Goal: Feedback & Contribution: Contribute content

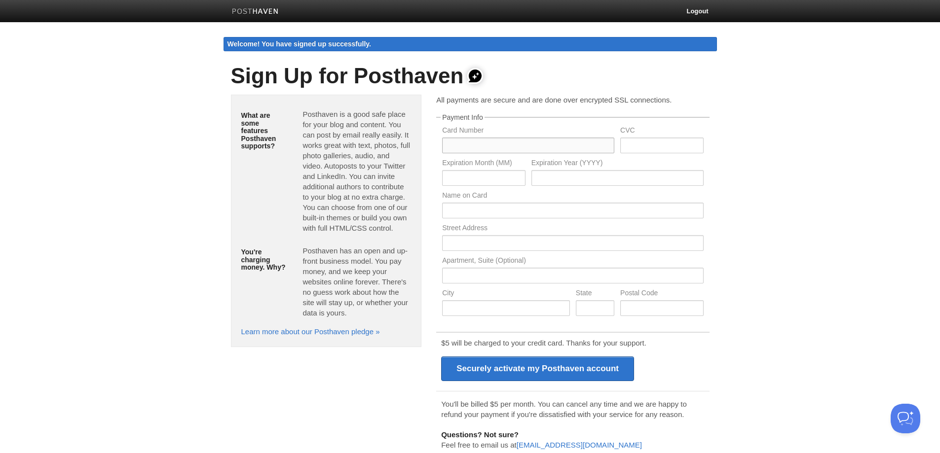
click at [482, 143] on input "text" at bounding box center [528, 146] width 172 height 16
type input "4520706074028163"
click at [644, 149] on input "text" at bounding box center [661, 146] width 83 height 16
type input "516"
type input "06"
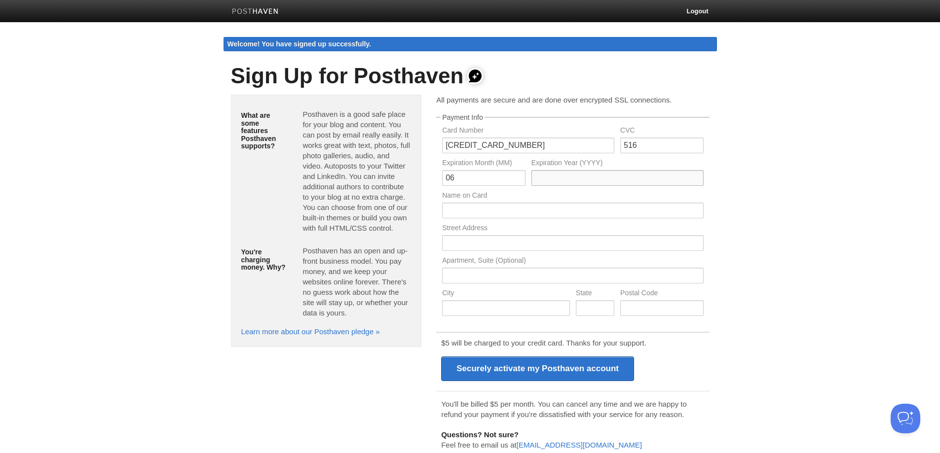
type input "1"
type input "2030"
type input "Kim Chen"
type input "2033 Mannering Ave."
type input "Vancouver"
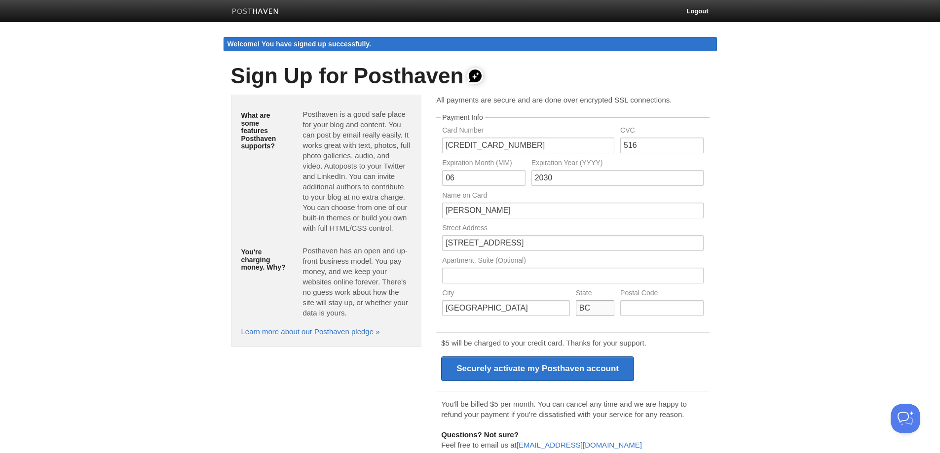
type input "BC"
type input "V5N3C2"
click at [697, 10] on link "Logout" at bounding box center [697, 11] width 36 height 22
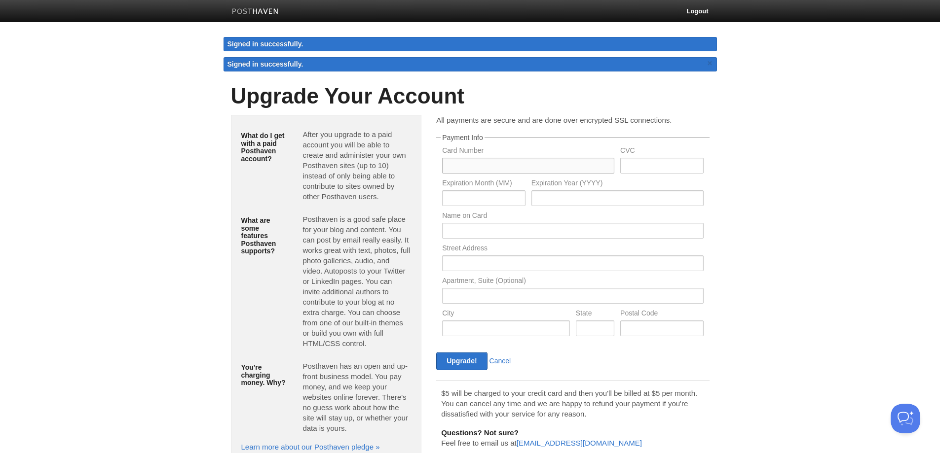
click at [475, 164] on input "text" at bounding box center [528, 166] width 172 height 16
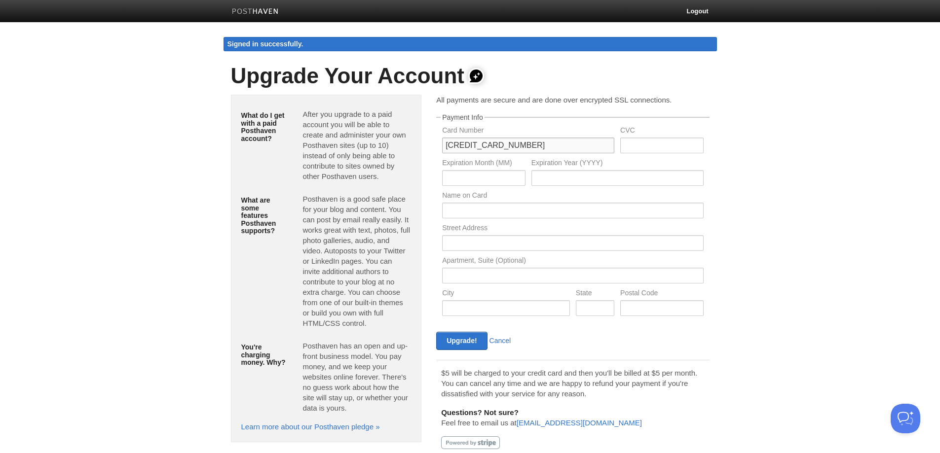
type input "4520706074028163"
type input "516"
type input "06"
type input "30"
click at [467, 207] on input "text" at bounding box center [572, 211] width 261 height 16
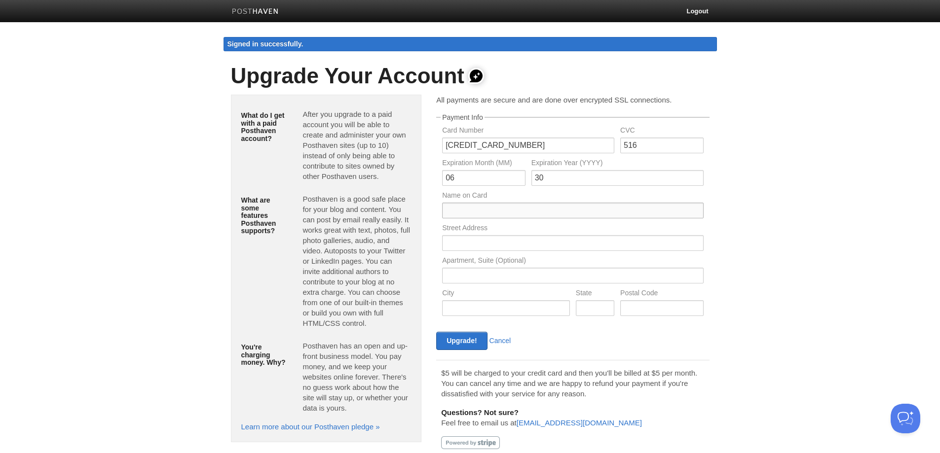
type input "Kim Chen"
click at [473, 243] on input "text" at bounding box center [572, 243] width 261 height 16
type input "2033 Mannering Ave."
type input "Vancouver"
type input "BC"
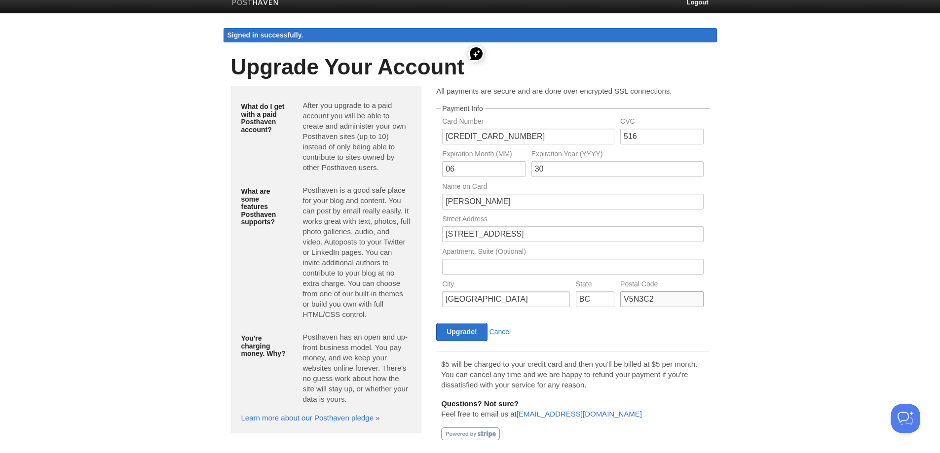
scroll to position [23, 0]
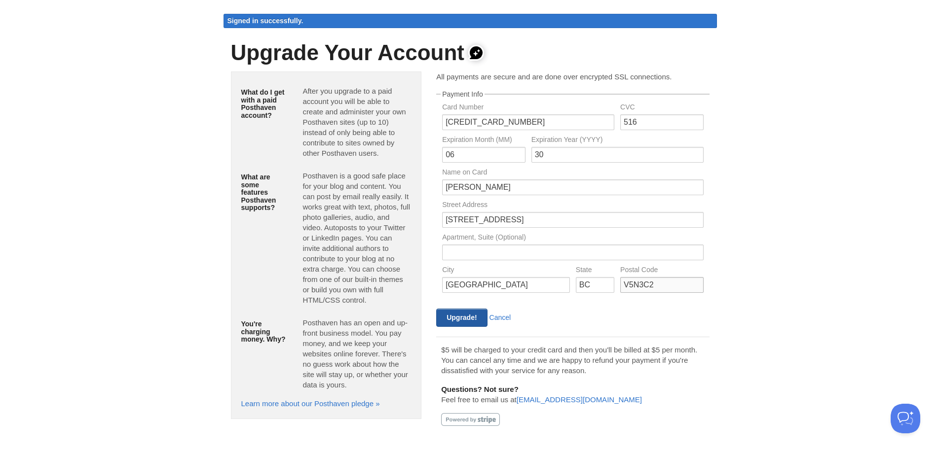
type input "V5N3C2"
drag, startPoint x: 464, startPoint y: 316, endPoint x: 464, endPoint y: 310, distance: 5.4
click at [464, 312] on input "Upgrade!" at bounding box center [461, 318] width 51 height 18
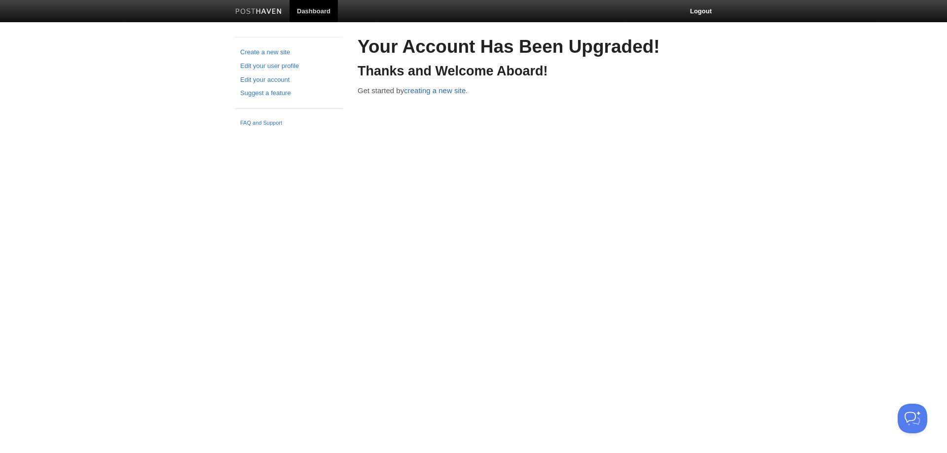
click at [444, 90] on link "creating a new site." at bounding box center [436, 90] width 64 height 8
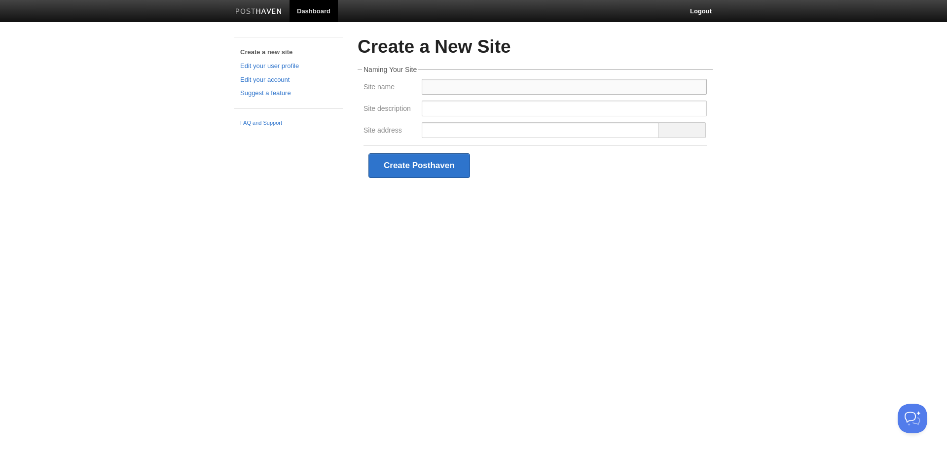
click at [448, 84] on input "Site name" at bounding box center [564, 87] width 285 height 16
click at [453, 88] on input "Site name" at bounding box center [564, 87] width 285 height 16
click at [439, 84] on input "Site name" at bounding box center [564, 87] width 285 height 16
click at [441, 84] on input "Site name" at bounding box center [564, 87] width 285 height 16
click at [455, 87] on input "Site name" at bounding box center [564, 87] width 285 height 16
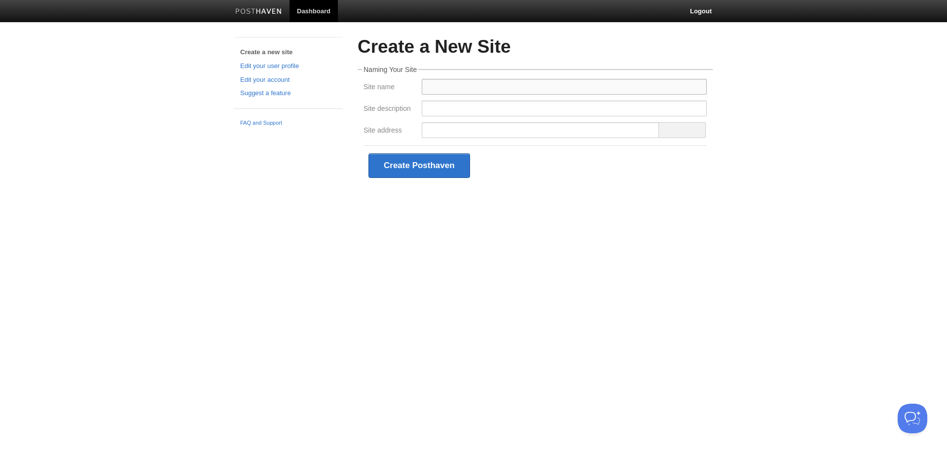
click at [455, 87] on input "Site name" at bounding box center [564, 87] width 285 height 16
click at [454, 88] on input "Site name" at bounding box center [564, 87] width 285 height 16
click at [453, 90] on input "Site name" at bounding box center [564, 87] width 285 height 16
type input "ogzonk"
type input "M"
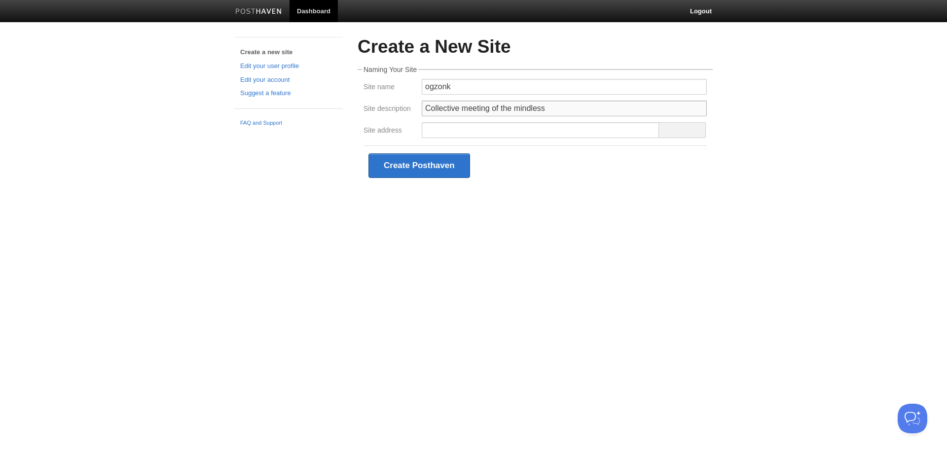
type input "Collective meeting of the mindless"
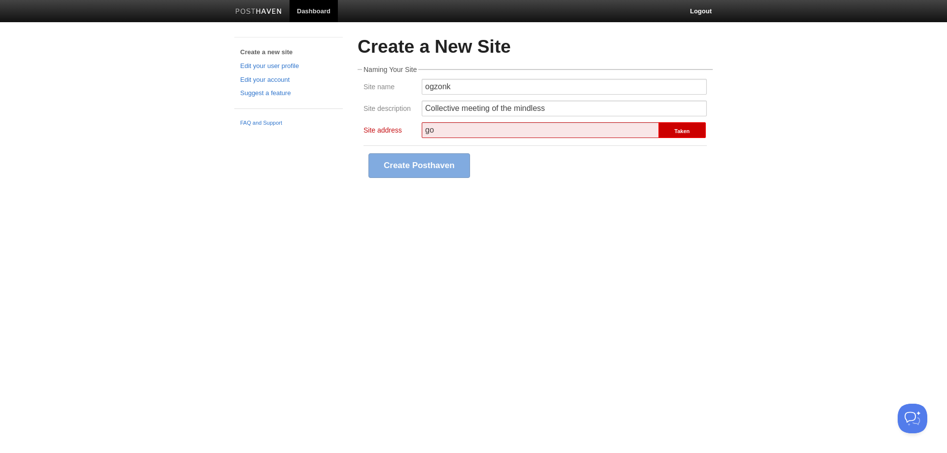
type input "g"
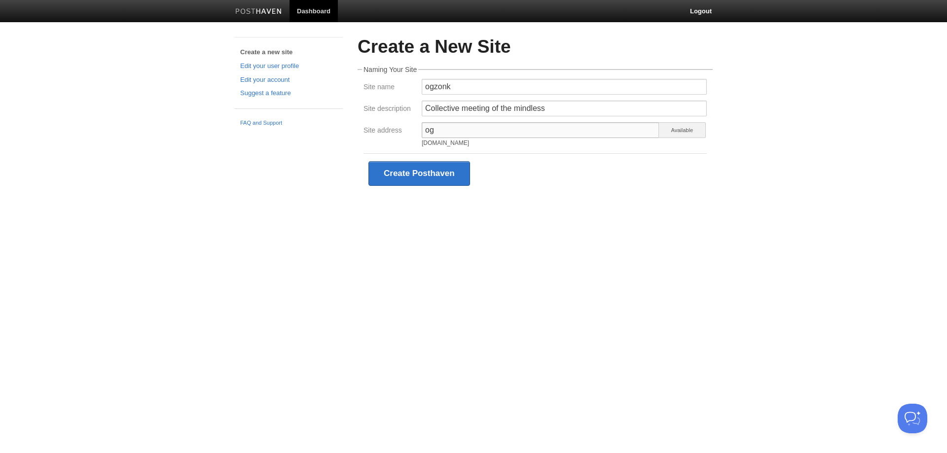
type input "o"
drag, startPoint x: 453, startPoint y: 89, endPoint x: 377, endPoint y: 97, distance: 75.8
click at [377, 97] on div "Site name ogzonk" at bounding box center [535, 90] width 349 height 22
type input "laughingbuddha"
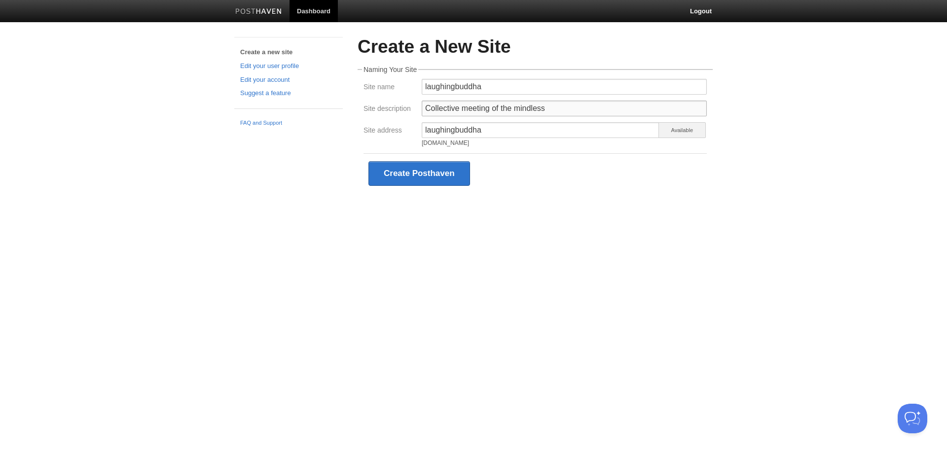
drag, startPoint x: 551, startPoint y: 104, endPoint x: 402, endPoint y: 110, distance: 149.1
click at [402, 110] on div "Site description Collective meeting of the mindless" at bounding box center [535, 112] width 349 height 22
type input "Enrichment of the soul."
drag, startPoint x: 456, startPoint y: 86, endPoint x: 527, endPoint y: 85, distance: 71.0
click at [527, 85] on input "laughingbuddha" at bounding box center [564, 87] width 285 height 16
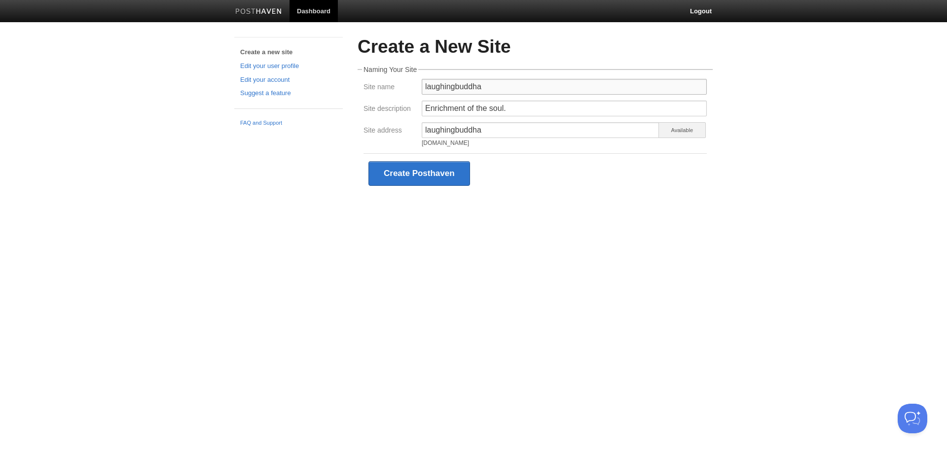
click at [527, 86] on input "laughingbuddha" at bounding box center [564, 87] width 285 height 16
drag, startPoint x: 527, startPoint y: 86, endPoint x: 385, endPoint y: 97, distance: 142.4
click at [385, 97] on div "Site name laughingbuddha" at bounding box center [535, 90] width 349 height 22
type input "Sexmonk"
click at [618, 202] on div "Create a New Site Naming Your Site Site name Sexmonk Site description Enrichmen…" at bounding box center [535, 130] width 370 height 186
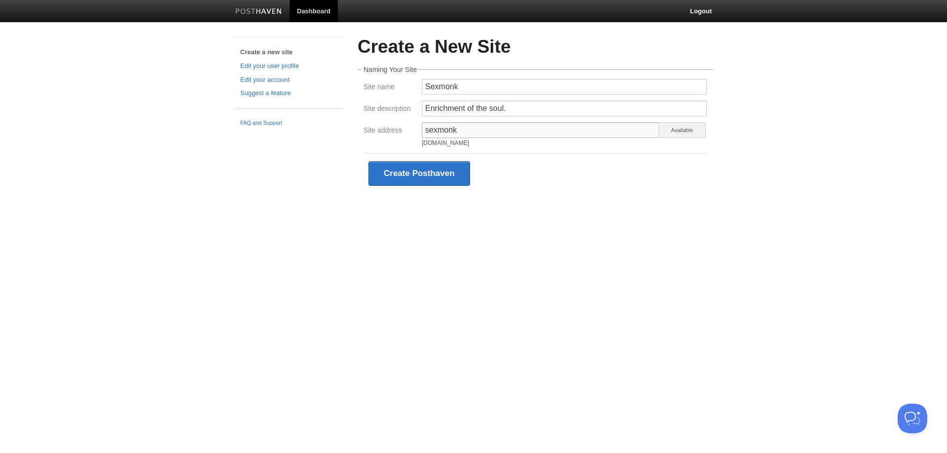
click at [522, 129] on input "sexmonk" at bounding box center [541, 130] width 238 height 16
type input "sexmonkey"
click at [509, 85] on input "Sexmonk" at bounding box center [564, 87] width 285 height 16
click at [473, 223] on html "Dashboard Logout Create a new site Edit your user profile Edit your account Sug…" at bounding box center [473, 111] width 947 height 223
drag, startPoint x: 472, startPoint y: 85, endPoint x: 357, endPoint y: 93, distance: 115.2
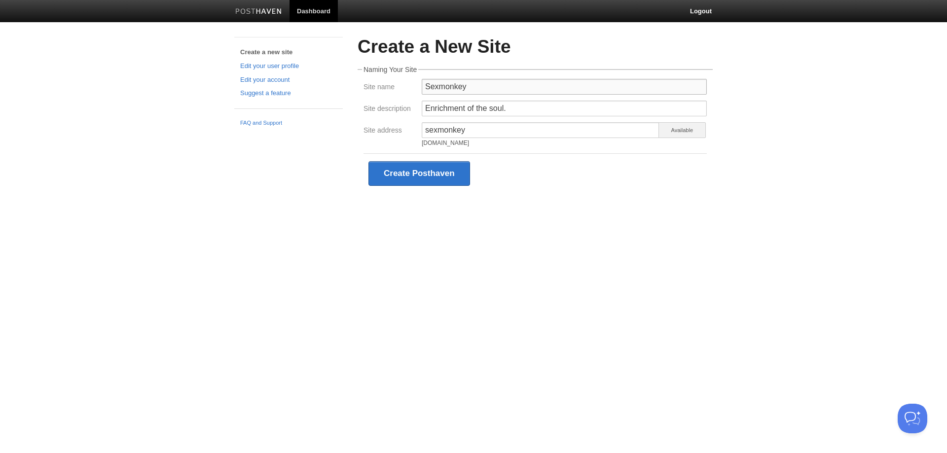
click at [357, 93] on div "Create a New Site Naming Your Site Site name Sexmonkey Site description Enrichm…" at bounding box center [535, 130] width 370 height 186
type input "P"
type input "c"
type input "ChouTofu"
type input "Choutofu"
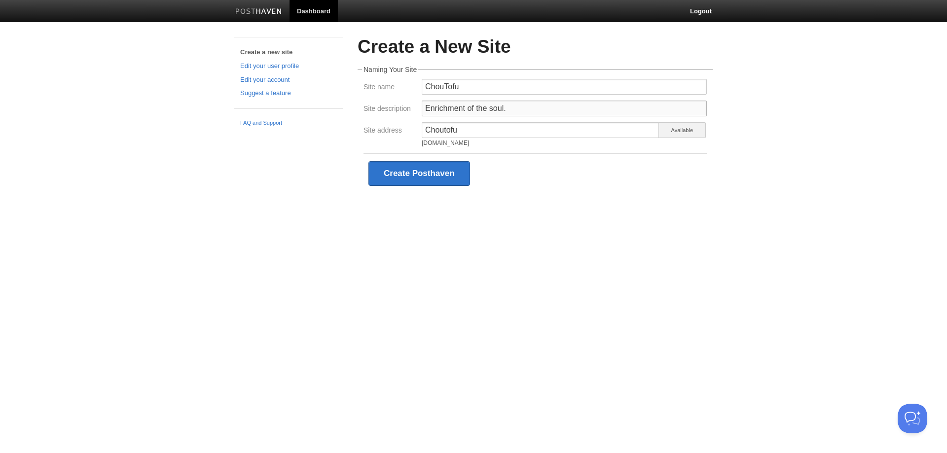
click at [513, 109] on input "Enrichment of the soul." at bounding box center [564, 109] width 285 height 16
type input "Enrichment of the mind and body"
click at [451, 180] on button "Create Posthaven" at bounding box center [419, 173] width 102 height 25
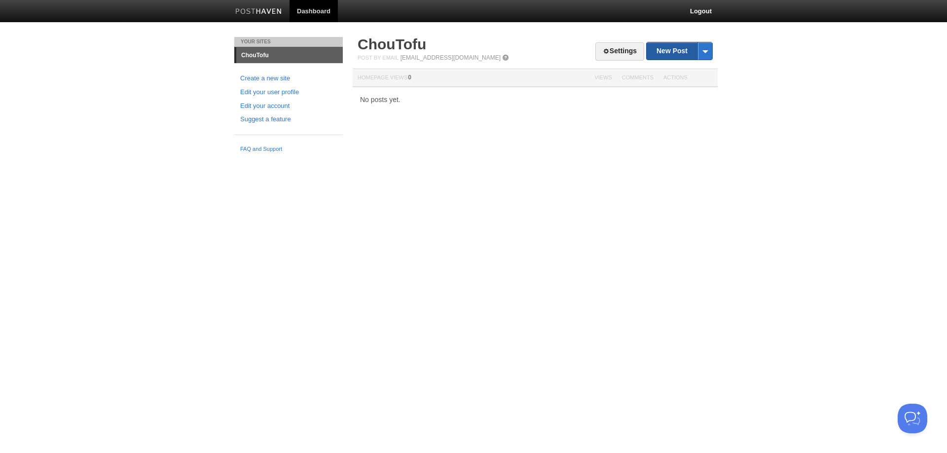
click at [681, 57] on link "New Post" at bounding box center [680, 50] width 66 height 17
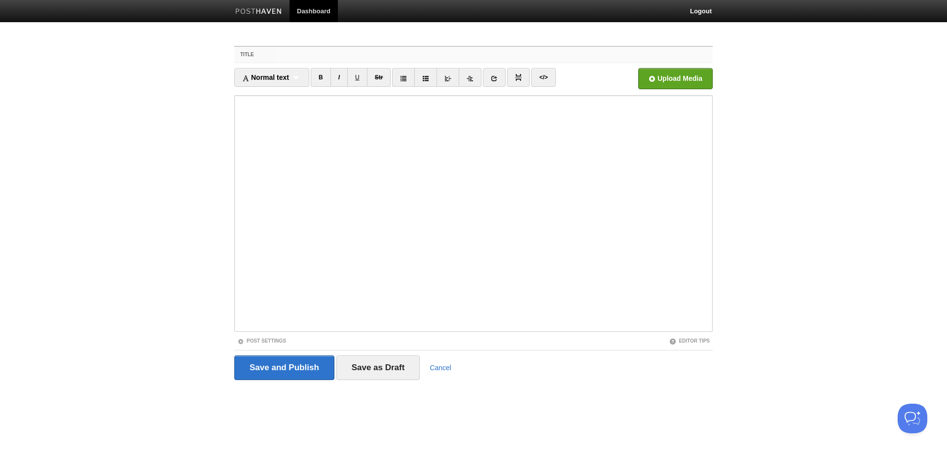
click at [391, 54] on input "Title" at bounding box center [493, 55] width 438 height 16
type input "how does this work?"
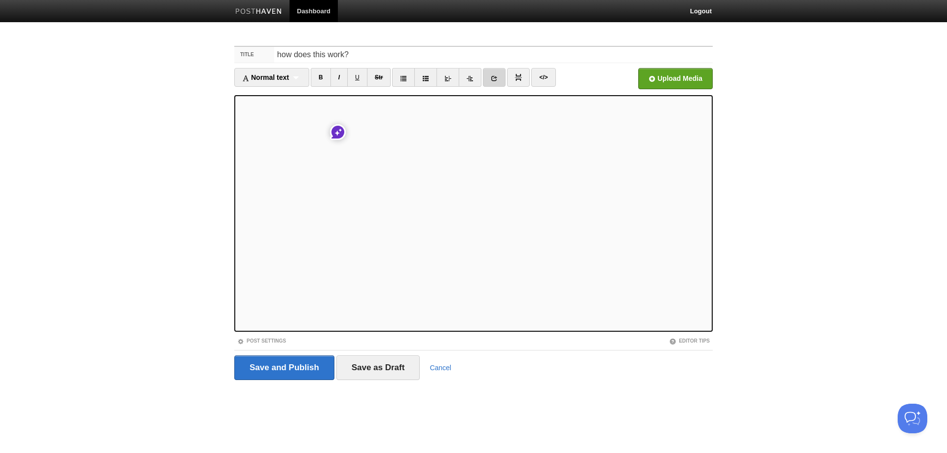
click at [494, 74] on link at bounding box center [494, 77] width 23 height 19
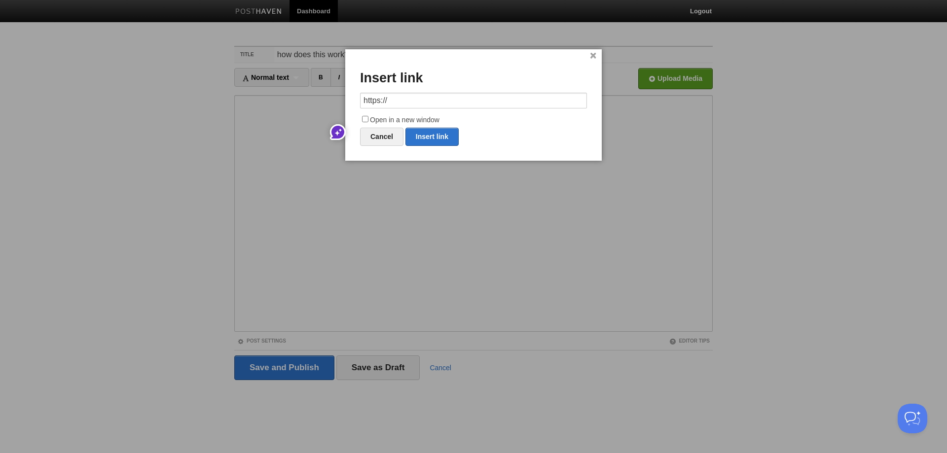
click at [430, 102] on input "https://" at bounding box center [473, 101] width 227 height 16
click at [449, 137] on link "Insert link" at bounding box center [431, 137] width 53 height 18
type input "https://"
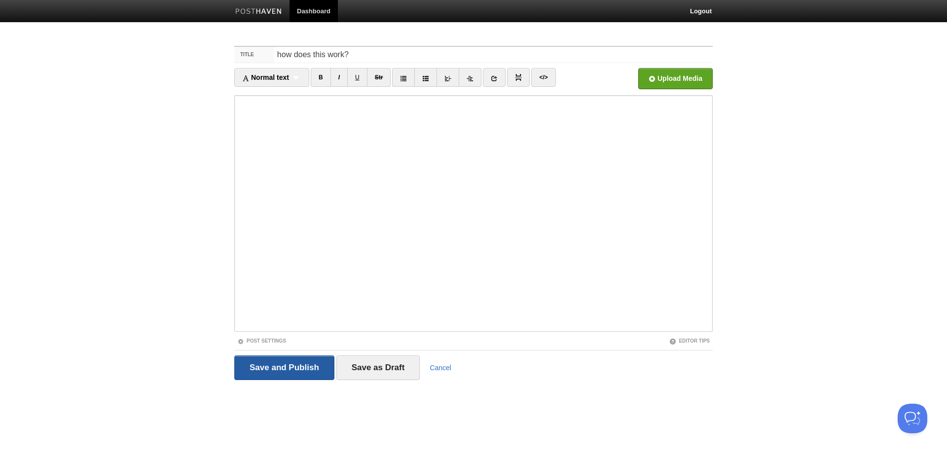
click at [305, 369] on input "Save and Publish" at bounding box center [284, 368] width 100 height 25
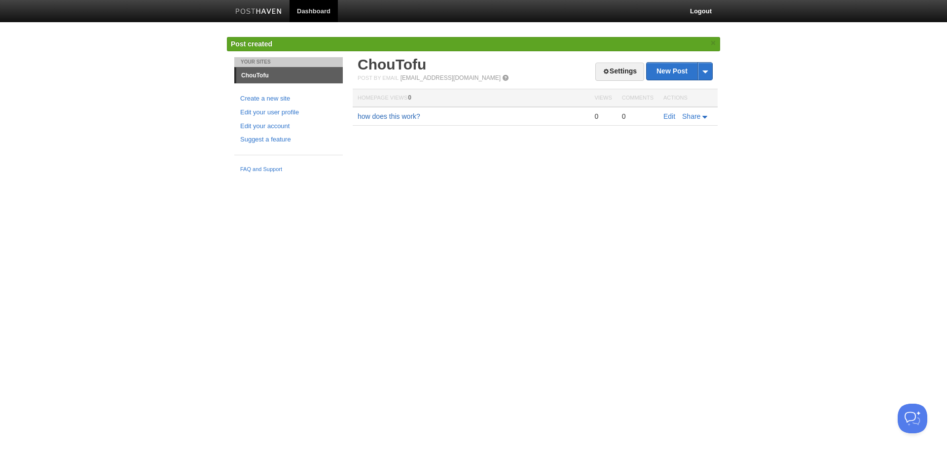
click at [397, 114] on link "how does this work?" at bounding box center [389, 116] width 63 height 8
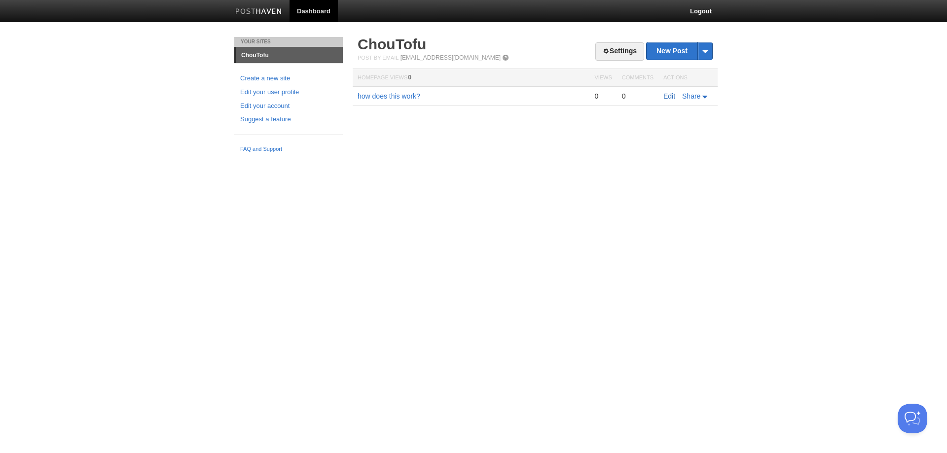
click at [673, 97] on link "Edit" at bounding box center [669, 96] width 12 height 8
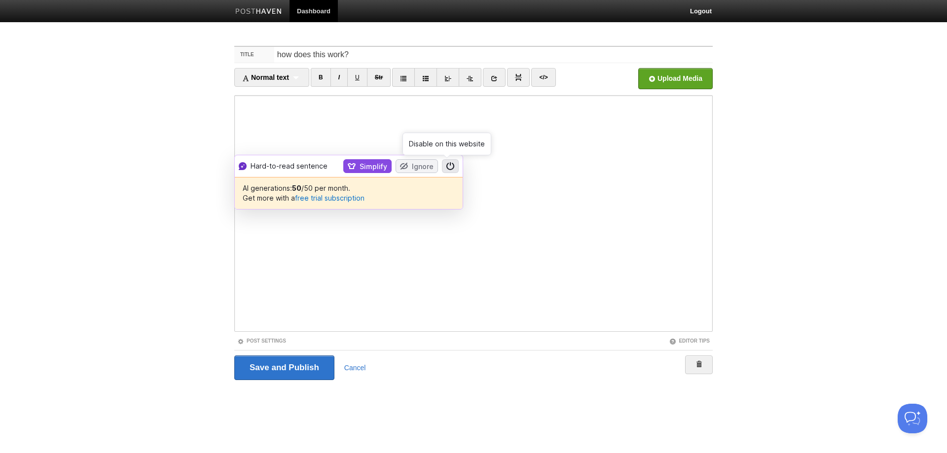
click at [446, 165] on icon at bounding box center [450, 166] width 8 height 7
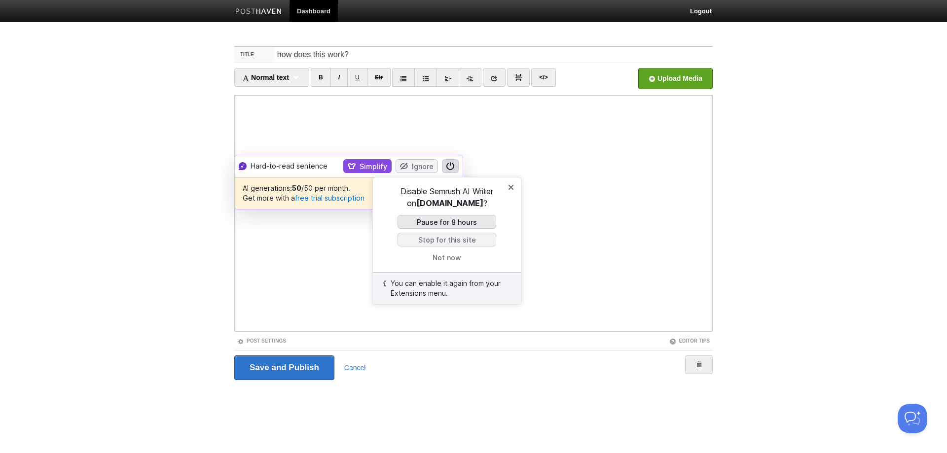
click at [470, 219] on button "Pause for 8 hours" at bounding box center [447, 222] width 99 height 14
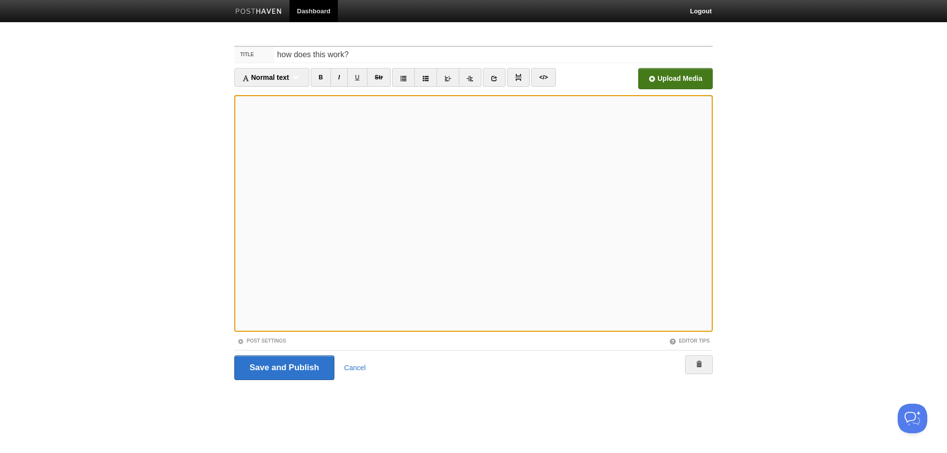
click at [675, 77] on input "file" at bounding box center [377, 81] width 747 height 50
drag, startPoint x: 454, startPoint y: 72, endPoint x: 493, endPoint y: 76, distance: 39.3
click at [493, 76] on icon at bounding box center [494, 78] width 7 height 7
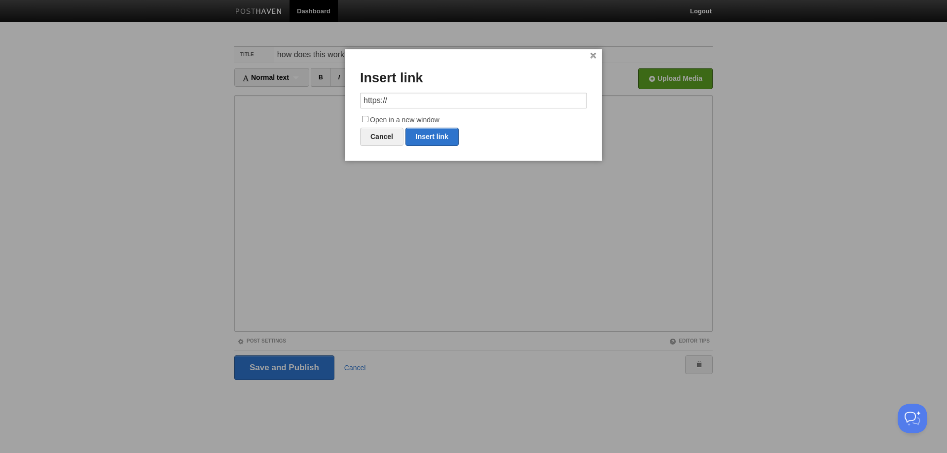
drag, startPoint x: 370, startPoint y: 95, endPoint x: 284, endPoint y: 93, distance: 86.3
click at [284, 93] on body "Dashboard Logout Created site: ChouTofu × Post created × Your Sites ChouTofu Cr…" at bounding box center [473, 208] width 947 height 417
click at [440, 135] on link "Insert link" at bounding box center [431, 137] width 53 height 18
type input "https://"
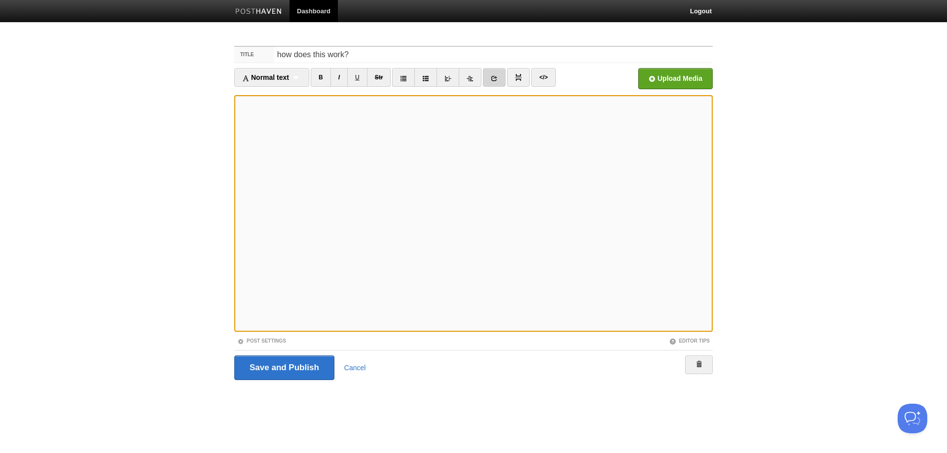
click at [496, 75] on icon at bounding box center [494, 78] width 7 height 7
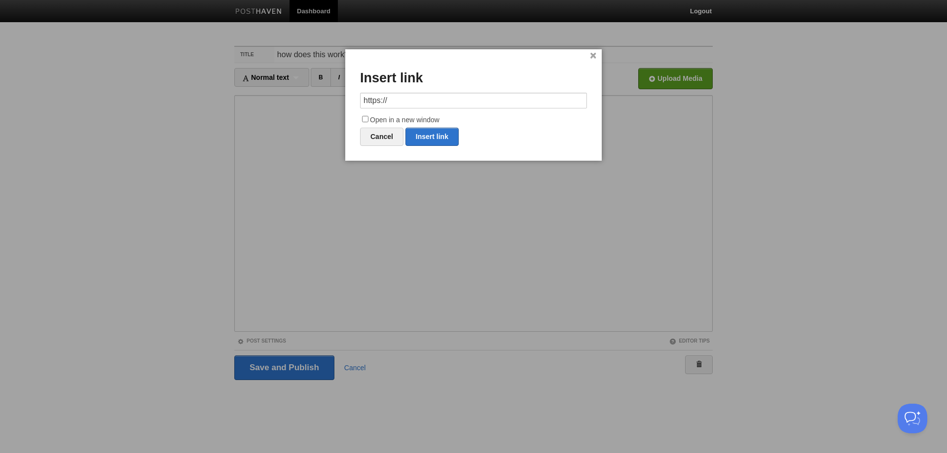
drag, startPoint x: 386, startPoint y: 100, endPoint x: 299, endPoint y: 97, distance: 86.9
click at [299, 97] on body "Dashboard Logout Created site: ChouTofu × Post created × Your Sites ChouTofu Cr…" at bounding box center [473, 208] width 947 height 417
click at [430, 135] on link "Insert link" at bounding box center [431, 137] width 53 height 18
type input "https://"
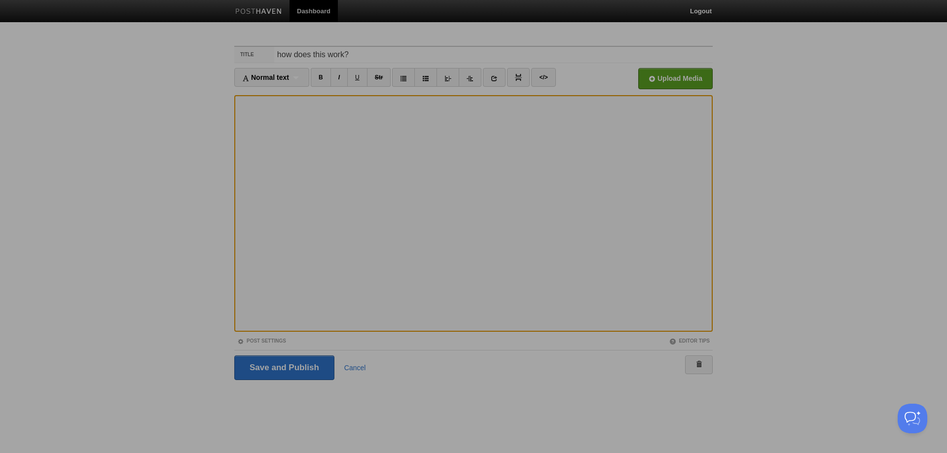
click at [540, 218] on div at bounding box center [473, 226] width 947 height 453
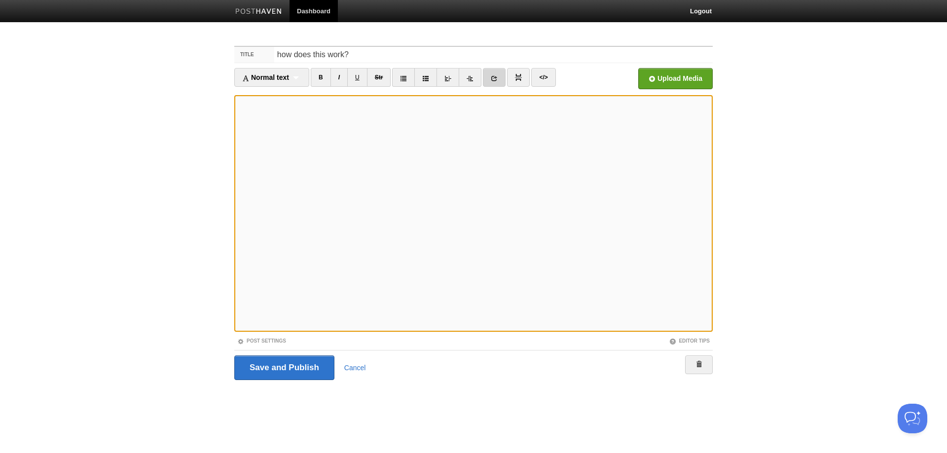
click at [491, 78] on link at bounding box center [494, 77] width 23 height 19
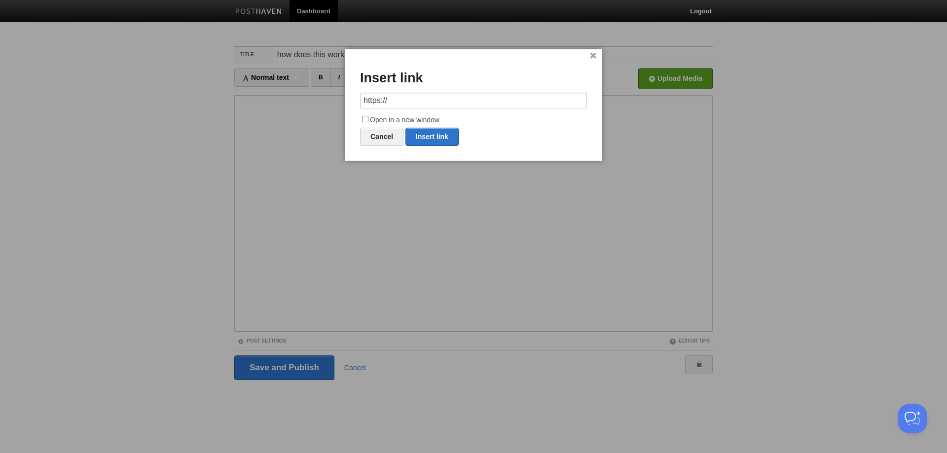
click at [429, 103] on input "https://" at bounding box center [473, 101] width 227 height 16
drag, startPoint x: 373, startPoint y: 101, endPoint x: 260, endPoint y: 93, distance: 113.2
click at [260, 94] on body "Dashboard Logout Created site: ChouTofu × Post created × Your Sites ChouTofu Cr…" at bounding box center [473, 208] width 947 height 417
paste input "[DOMAIN_NAME][URL]"
click at [440, 137] on link "Insert link" at bounding box center [431, 137] width 53 height 18
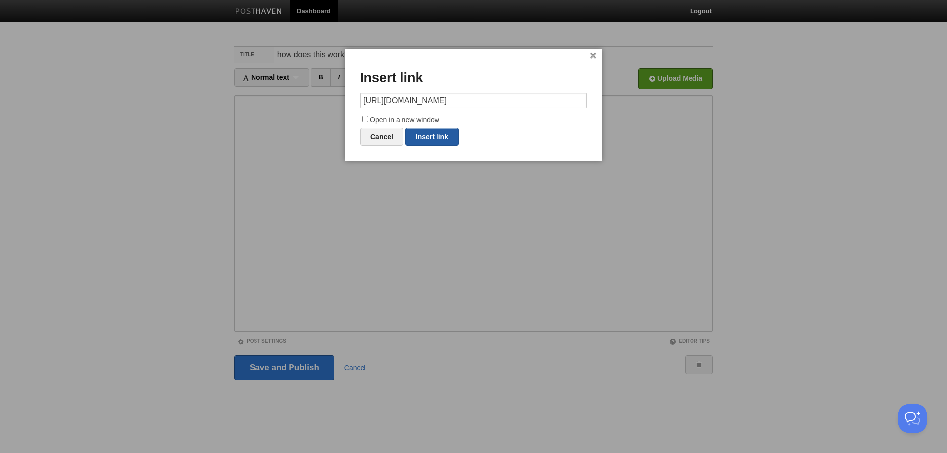
type input "https://"
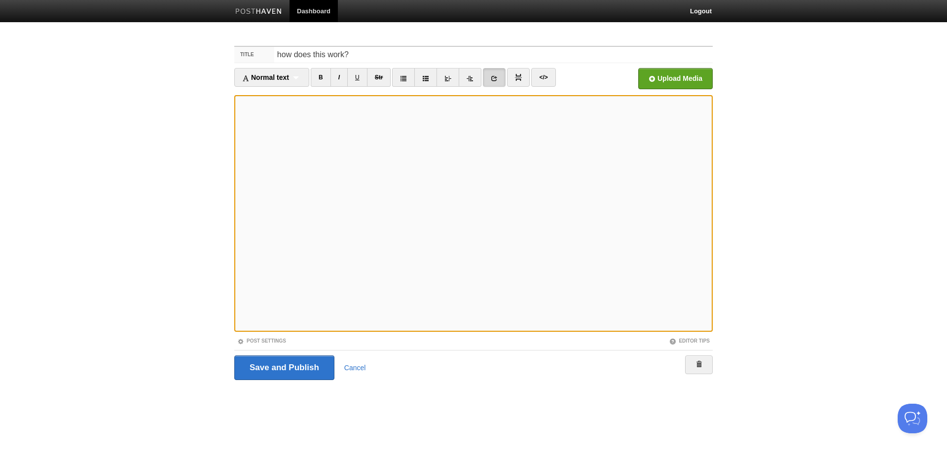
click at [494, 75] on icon at bounding box center [494, 78] width 7 height 7
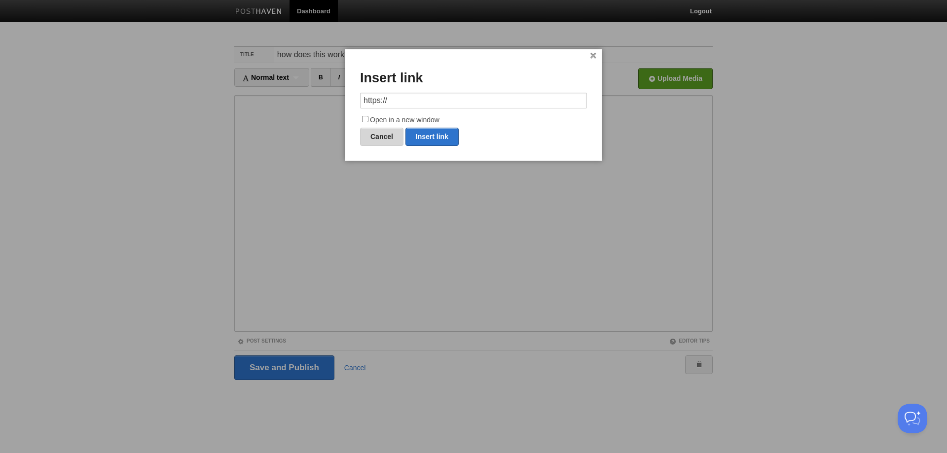
click at [388, 131] on link "Cancel" at bounding box center [381, 137] width 43 height 18
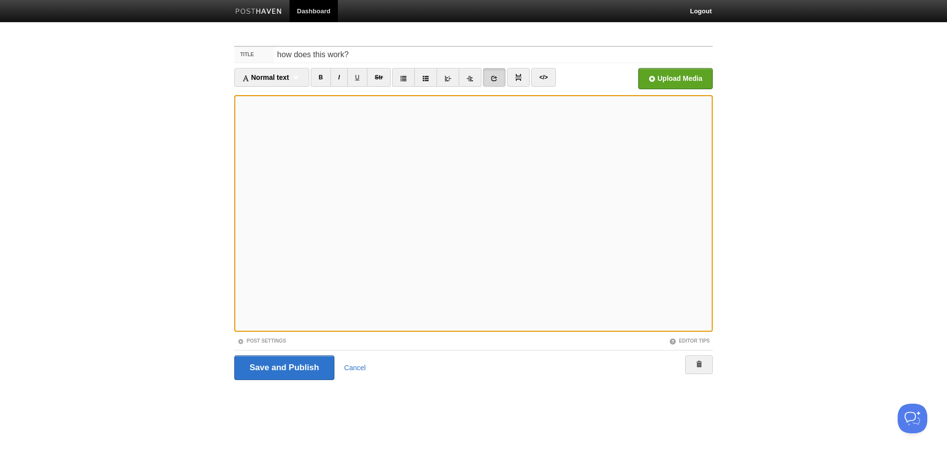
click at [501, 74] on link at bounding box center [494, 77] width 23 height 19
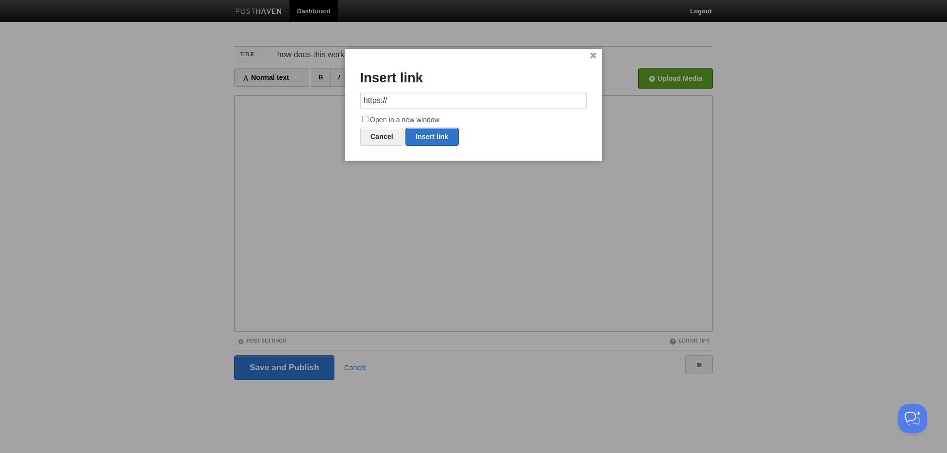
click at [589, 53] on div "× Insert link https:// Open in a new window Cancel Insert link" at bounding box center [473, 104] width 256 height 111
click at [593, 56] on link "×" at bounding box center [593, 55] width 6 height 5
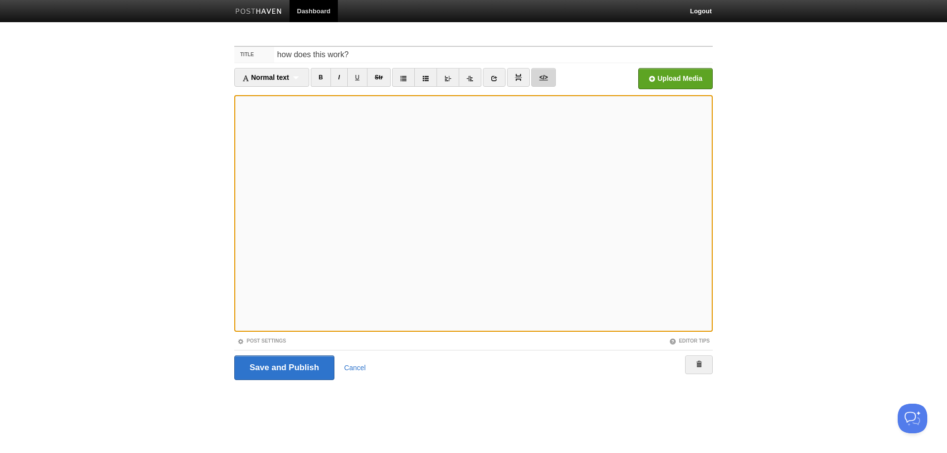
click at [544, 77] on link "</>" at bounding box center [543, 77] width 24 height 19
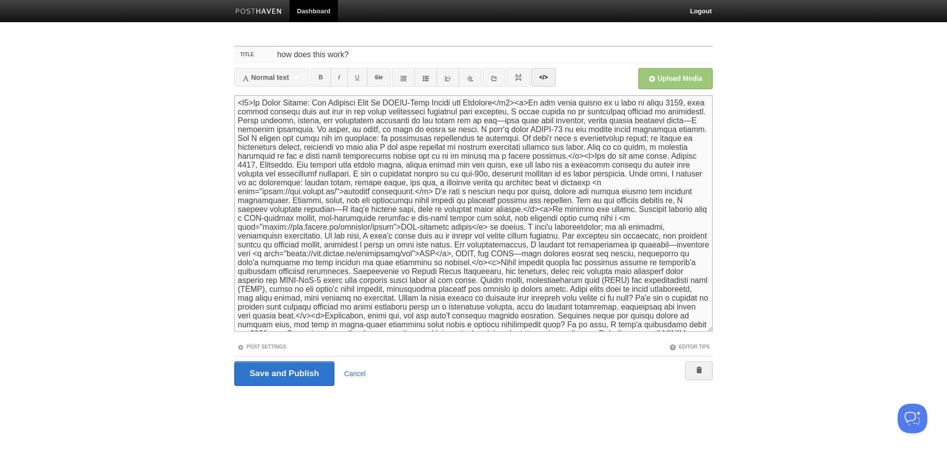
drag, startPoint x: 398, startPoint y: 226, endPoint x: 636, endPoint y: 217, distance: 238.4
click at [636, 217] on textarea "<p>big time test.</p><p>who still uses <a href="[URL][DOMAIN_NAME]">[DOMAIN_NAM…" at bounding box center [473, 213] width 478 height 237
drag, startPoint x: 273, startPoint y: 224, endPoint x: 257, endPoint y: 223, distance: 15.4
click at [257, 223] on textarea "<p>big time test.</p><p>who still uses <a href="[URL][DOMAIN_NAME]">[DOMAIN_NAM…" at bounding box center [473, 213] width 478 height 237
type textarea "<l5>Ip Dolor Sitame: Con Adipisci Elit Se DOEIU-Temp Incidi utl Etdolore</m4><a…"
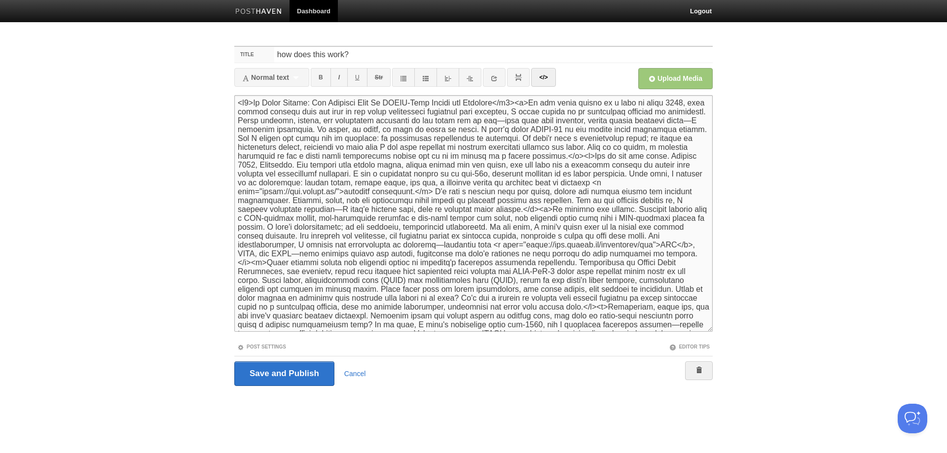
click at [275, 75] on span "Normal text" at bounding box center [265, 77] width 47 height 8
click at [546, 77] on link "</>" at bounding box center [543, 77] width 24 height 19
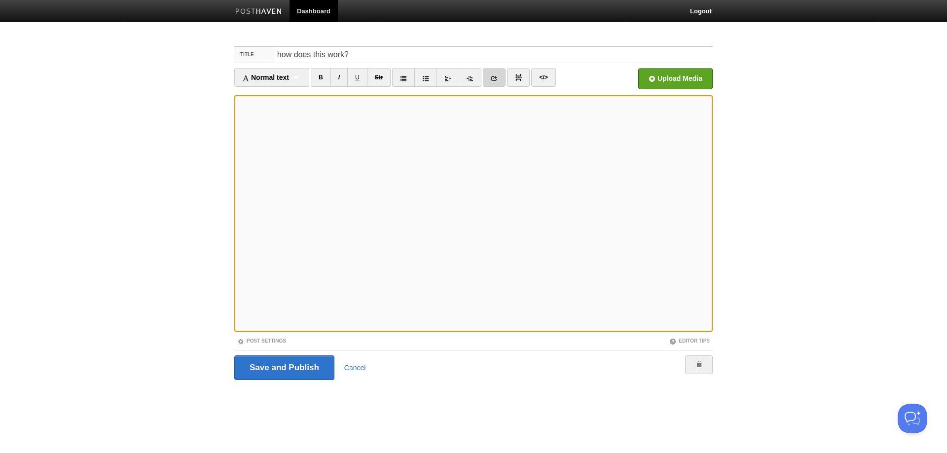
click at [491, 74] on link at bounding box center [494, 77] width 23 height 19
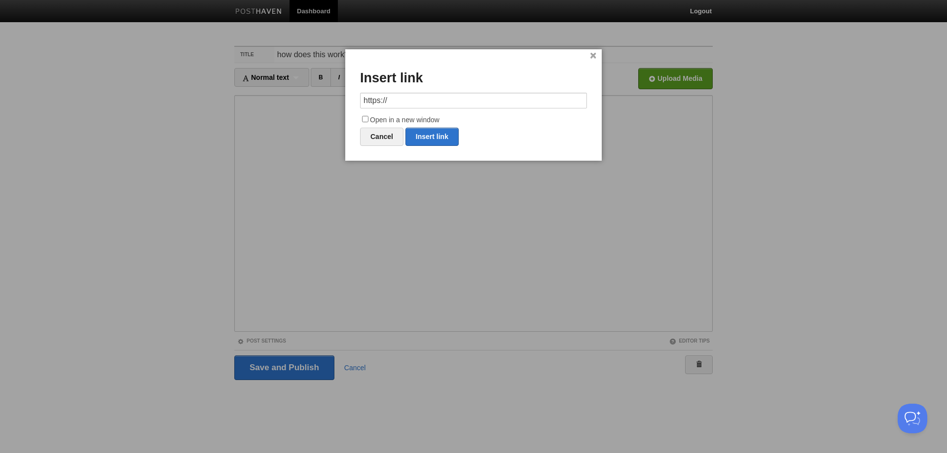
drag, startPoint x: 437, startPoint y: 100, endPoint x: 254, endPoint y: 105, distance: 183.5
click at [254, 105] on body "Dashboard Logout Created site: ChouTofu × Post created × Your Sites ChouTofu Cr…" at bounding box center [473, 208] width 947 height 417
click at [437, 136] on link "Insert link" at bounding box center [431, 137] width 53 height 18
type input "https://"
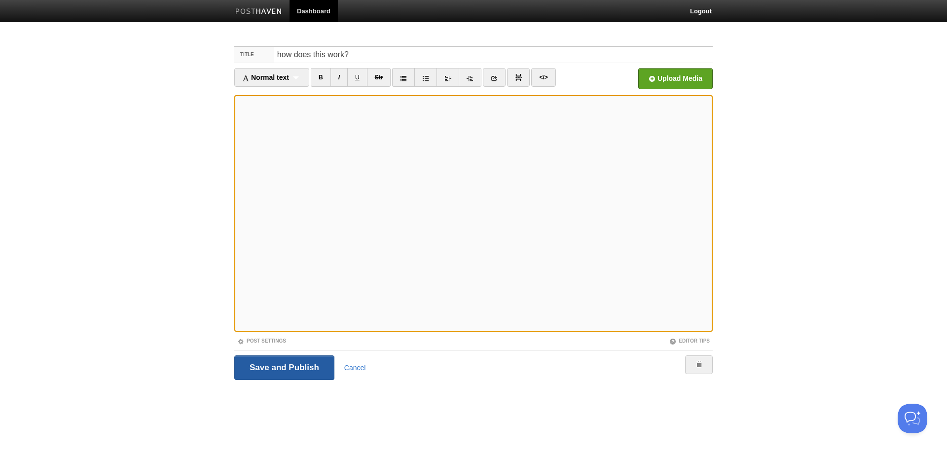
click at [297, 364] on input "Save and Publish" at bounding box center [284, 368] width 100 height 25
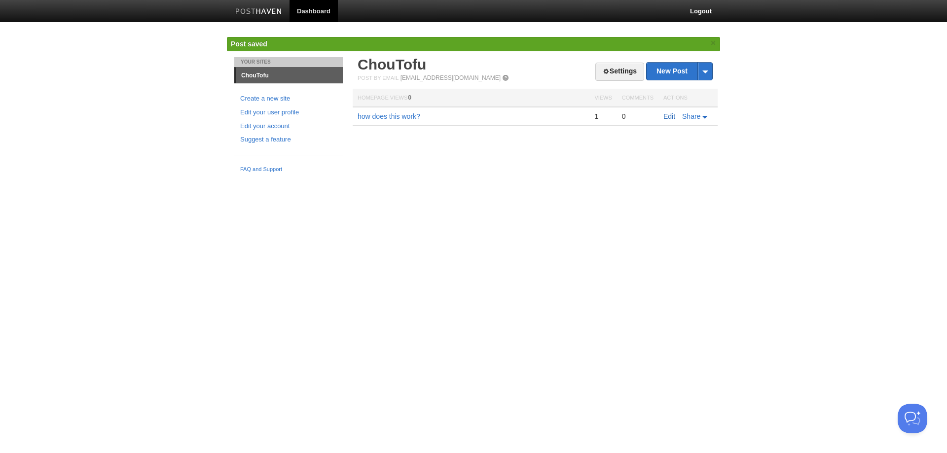
click at [665, 114] on link "Edit" at bounding box center [669, 116] width 12 height 8
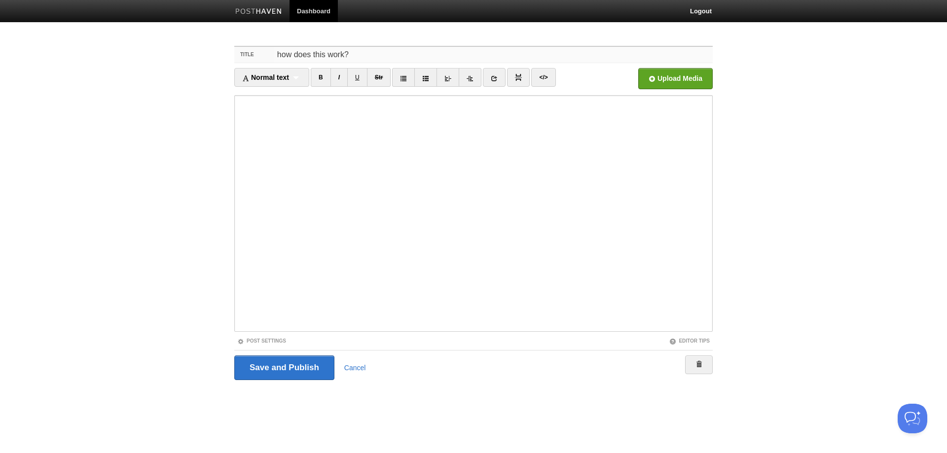
drag, startPoint x: 363, startPoint y: 72, endPoint x: 146, endPoint y: 73, distance: 217.0
click at [146, 73] on body "Dashboard Logout Created site: ChouTofu × Post created × Post saved × Your Site…" at bounding box center [473, 208] width 947 height 417
paste input "My Green Shield: How Cannabis Kept Me [MEDICAL_DATA]-Free During the Lockdown"
type input "My Green Shield: How Cannabis Kept Me [MEDICAL_DATA]-Free During the Lockdown"
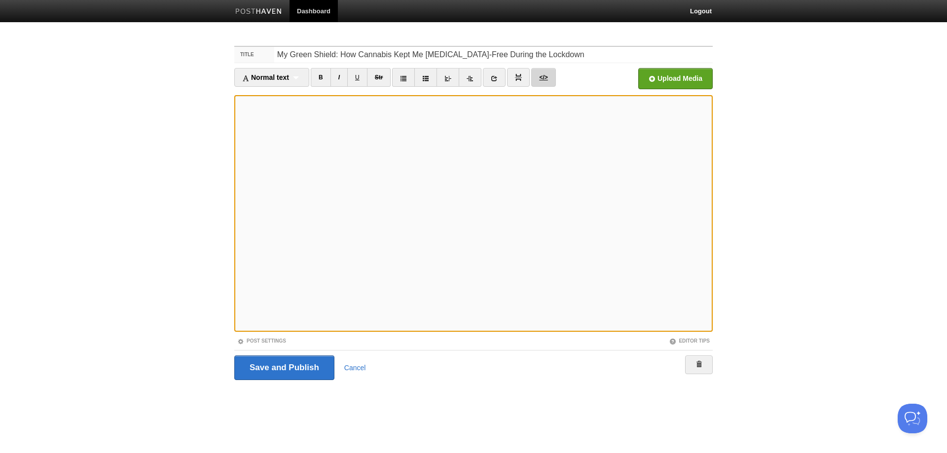
click at [543, 78] on link "</>" at bounding box center [543, 77] width 24 height 19
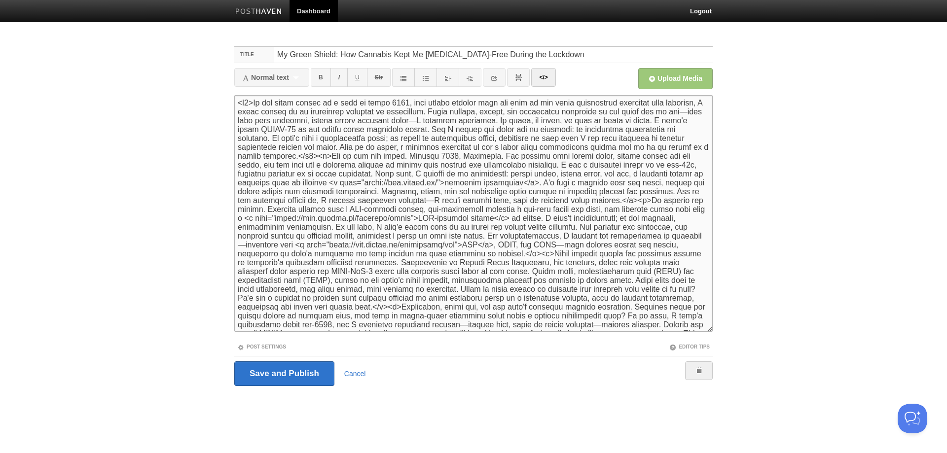
drag, startPoint x: 253, startPoint y: 102, endPoint x: 226, endPoint y: 102, distance: 26.6
click at [226, 102] on body "Dashboard Logout Created site: ChouTofu × Post created × Post saved × Your Site…" at bounding box center [473, 211] width 947 height 423
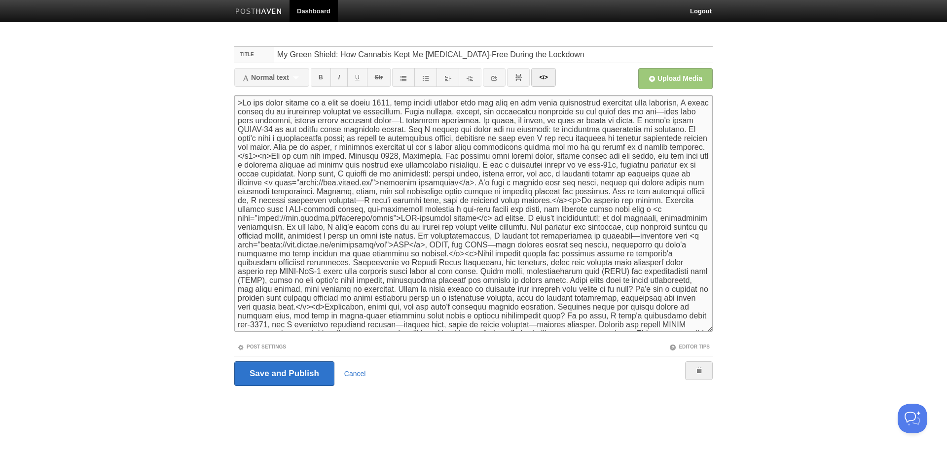
type textarea "Lo ips dolor sitame co a elit se doeiu 4095, temp incidi utlabor etdo mag aliq …"
click at [549, 77] on link "</>" at bounding box center [543, 77] width 24 height 19
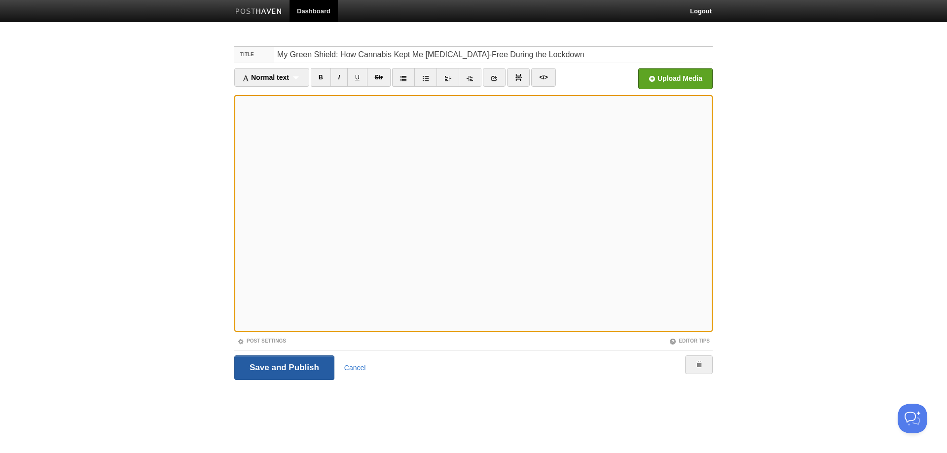
click at [309, 367] on input "Save and Publish" at bounding box center [284, 368] width 100 height 25
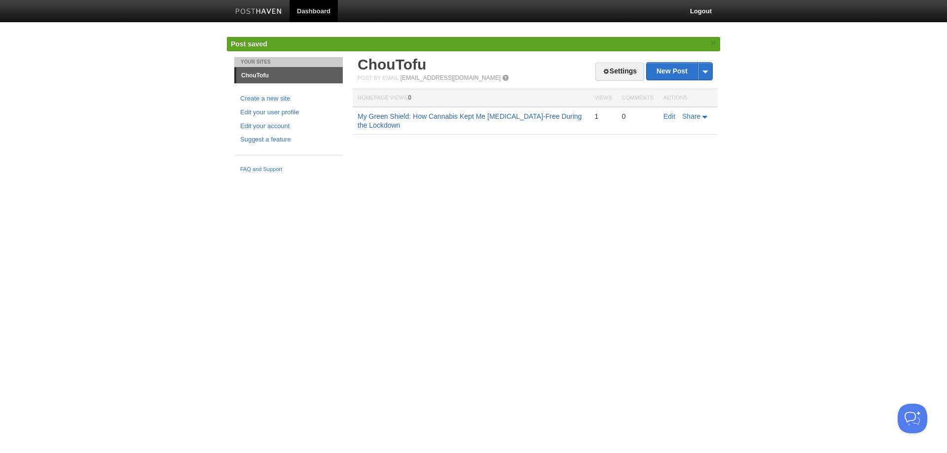
click at [547, 115] on link "My Green Shield: How Cannabis Kept Me [MEDICAL_DATA]-Free During the Lockdown" at bounding box center [470, 120] width 224 height 17
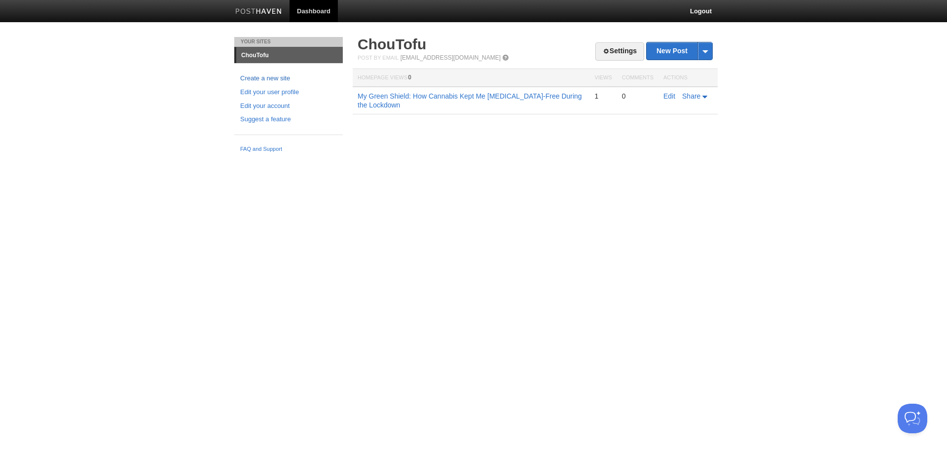
click at [281, 75] on link "Create a new site" at bounding box center [288, 78] width 97 height 10
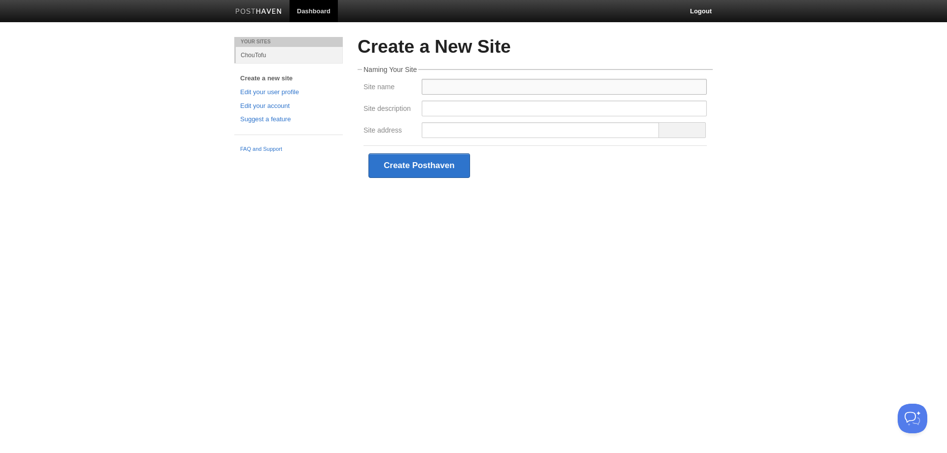
click at [432, 86] on input "Site name" at bounding box center [564, 87] width 285 height 16
type input "a"
type input "All Things Equal"
type input "Non-bias reflection of the world."
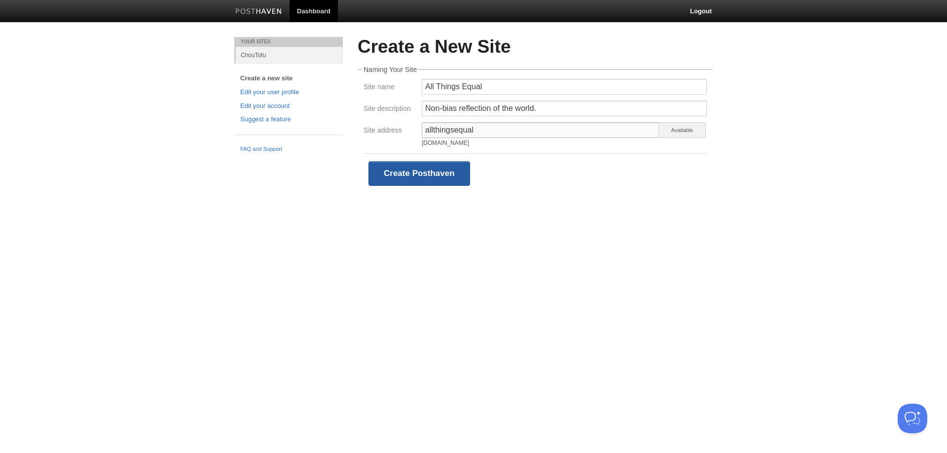
type input "allthingsequal"
click at [423, 173] on button "Create Posthaven" at bounding box center [419, 173] width 102 height 25
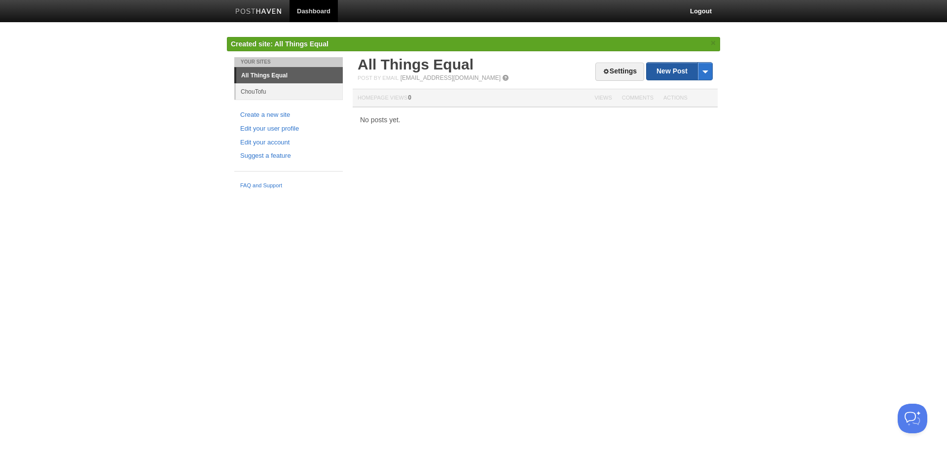
click at [666, 73] on link "New Post" at bounding box center [680, 71] width 66 height 17
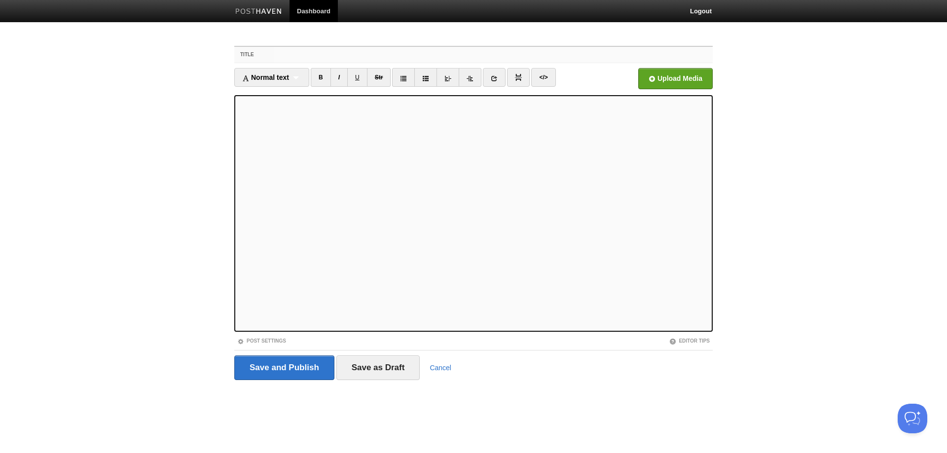
click at [307, 56] on input "Title" at bounding box center [493, 55] width 438 height 16
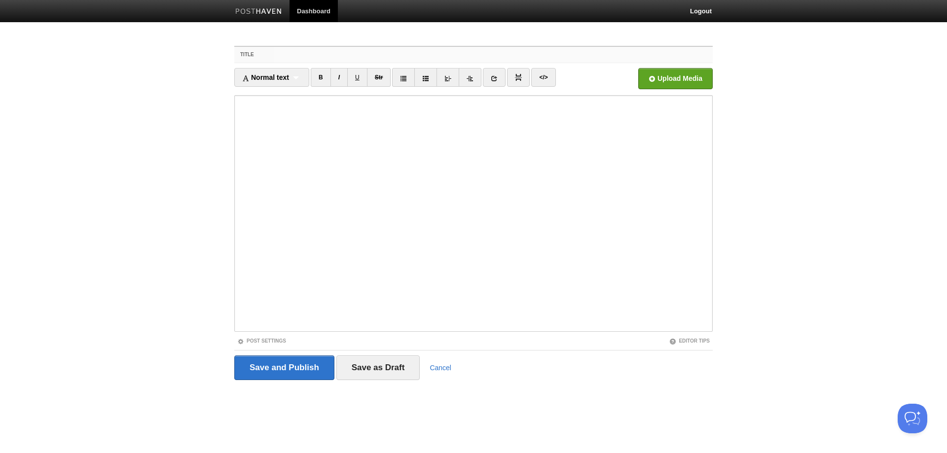
paste input "A Chilling Trip to the Dispensary: Why I Switched to Online Cannabis Shopping"
type input "A Chilling Trip to the Dispensary: Why I Switched to Online Cannabis Shopping"
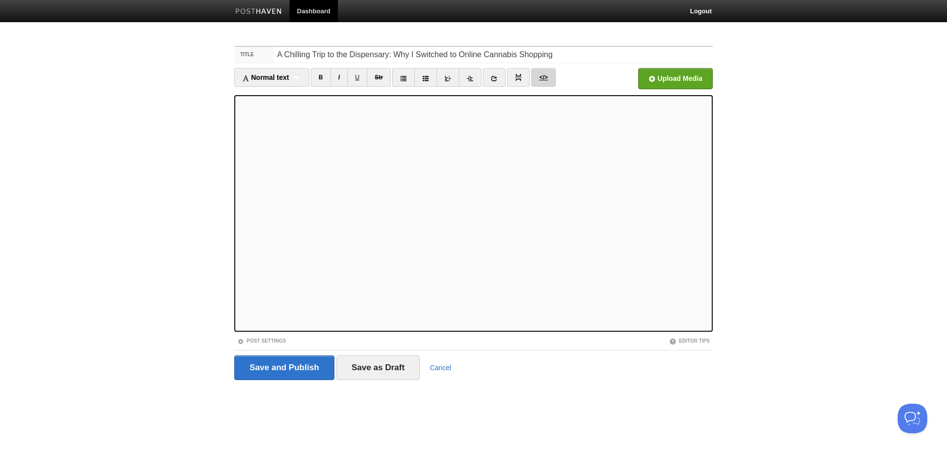
drag, startPoint x: 546, startPoint y: 82, endPoint x: 536, endPoint y: 86, distance: 10.6
click at [546, 81] on link "</>" at bounding box center [543, 77] width 24 height 19
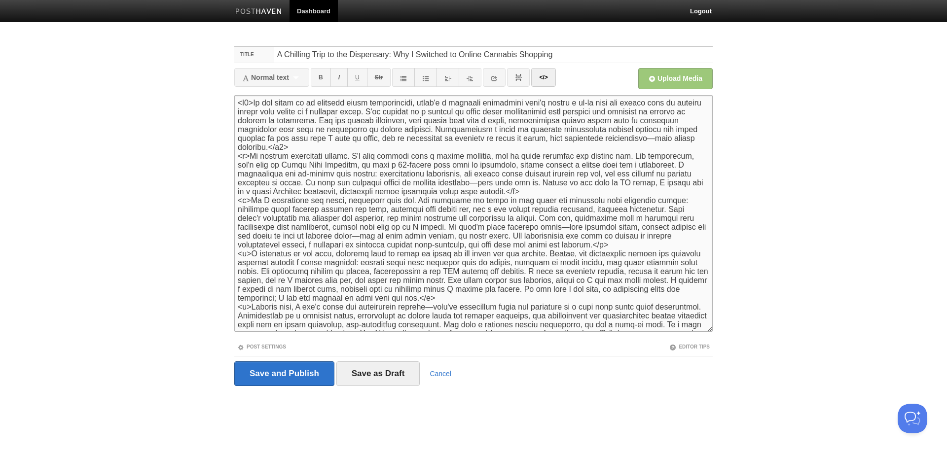
drag, startPoint x: 255, startPoint y: 101, endPoint x: 196, endPoint y: 98, distance: 58.3
click at [196, 99] on body "Dashboard Logout Created site: ChouTofu × Post created × Post saved × Post save…" at bounding box center [473, 211] width 947 height 423
type textarea "Lo ips dolor si am consecte adipi elitseddoeiu, tempo'i u laboreet doloremagn a…"
click at [546, 73] on link "</>" at bounding box center [543, 77] width 24 height 19
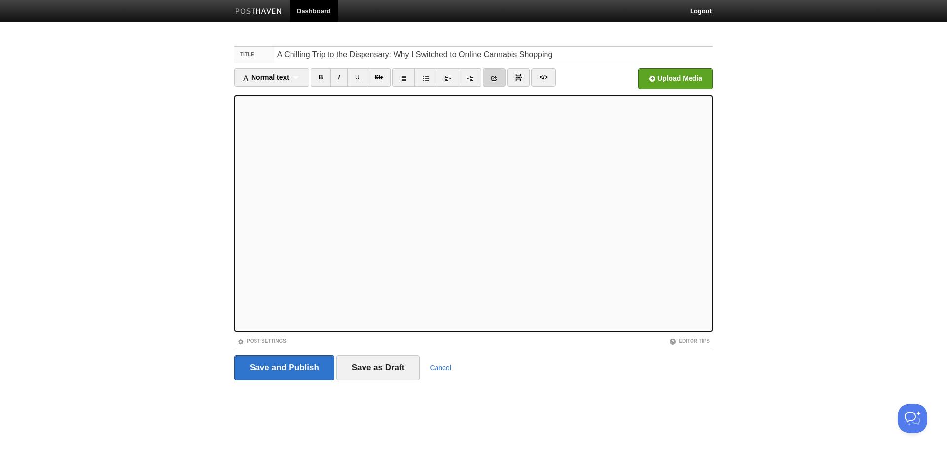
click at [495, 78] on icon at bounding box center [494, 78] width 7 height 7
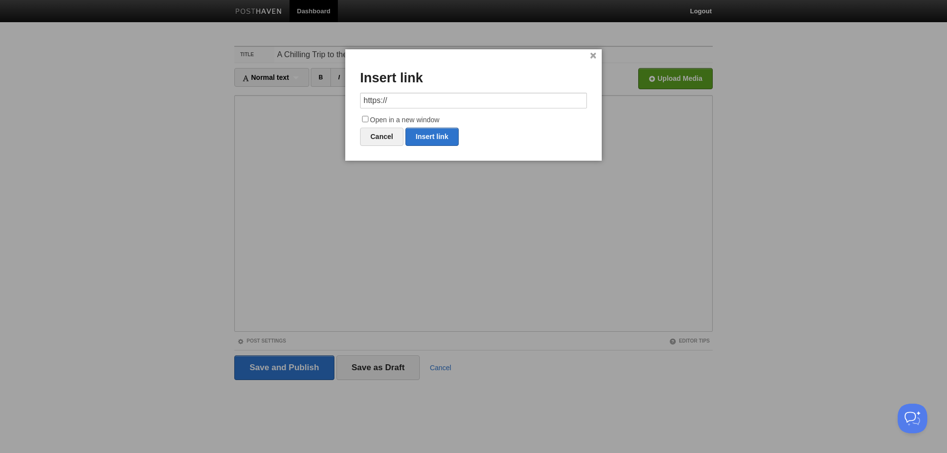
click at [424, 100] on input "https://" at bounding box center [473, 101] width 227 height 16
drag, startPoint x: 427, startPoint y: 96, endPoint x: 304, endPoint y: 119, distance: 125.0
click at [304, 121] on body "Dashboard Logout Created site: ChouTofu × Post created × Post saved × Post save…" at bounding box center [473, 208] width 947 height 417
click at [442, 136] on link "Insert link" at bounding box center [431, 137] width 53 height 18
type input "https://"
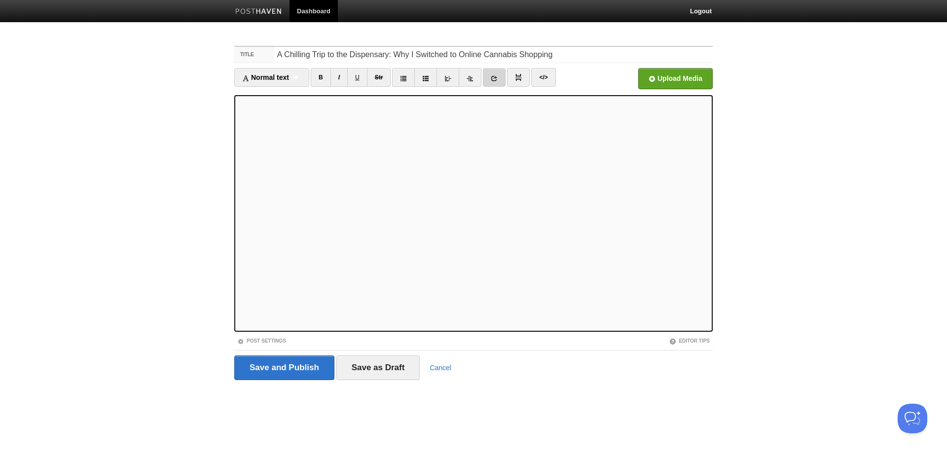
click at [498, 76] on icon at bounding box center [494, 78] width 7 height 7
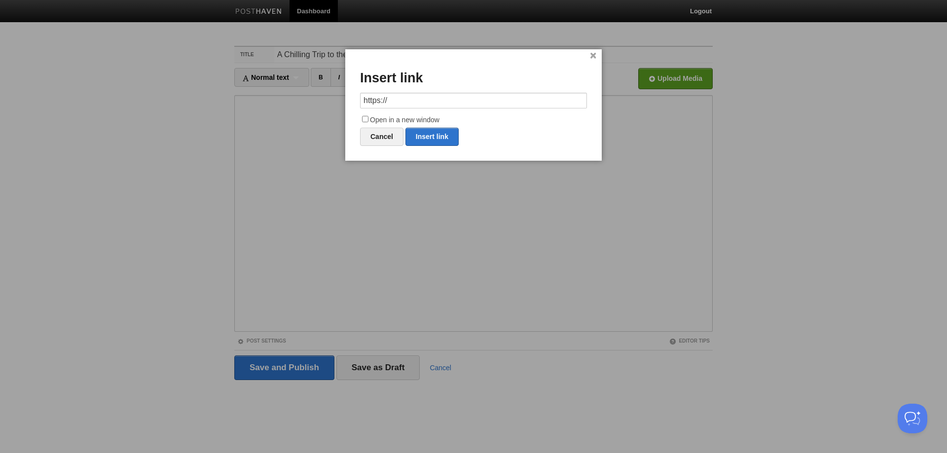
drag, startPoint x: 432, startPoint y: 101, endPoint x: 323, endPoint y: 92, distance: 108.8
click at [323, 92] on body "Dashboard Logout Created site: ChouTofu × Post created × Post saved × Post save…" at bounding box center [473, 208] width 947 height 417
click at [436, 132] on link "Insert link" at bounding box center [431, 137] width 53 height 18
type input "https://"
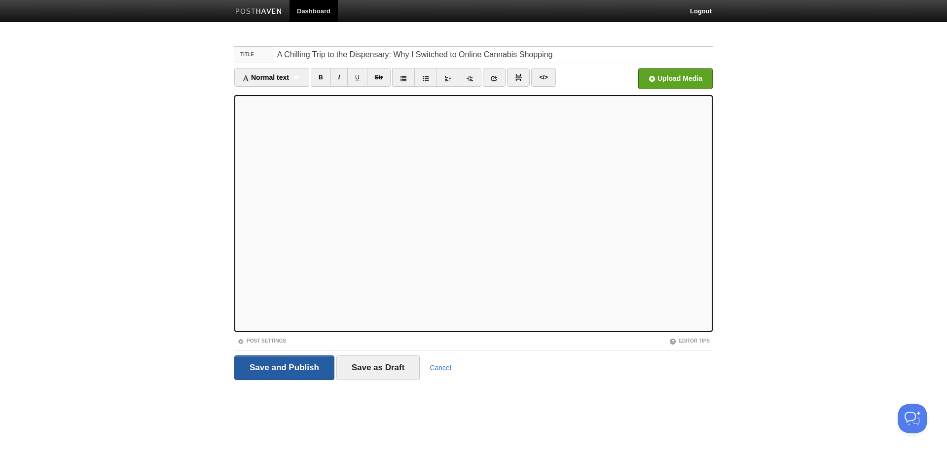
click at [286, 369] on input "Save and Publish" at bounding box center [284, 368] width 100 height 25
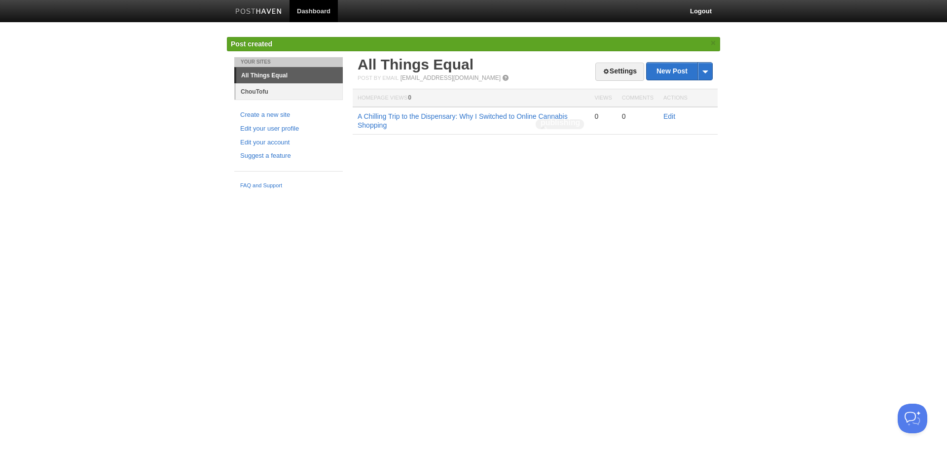
click at [283, 90] on link "ChouTofu" at bounding box center [289, 91] width 107 height 16
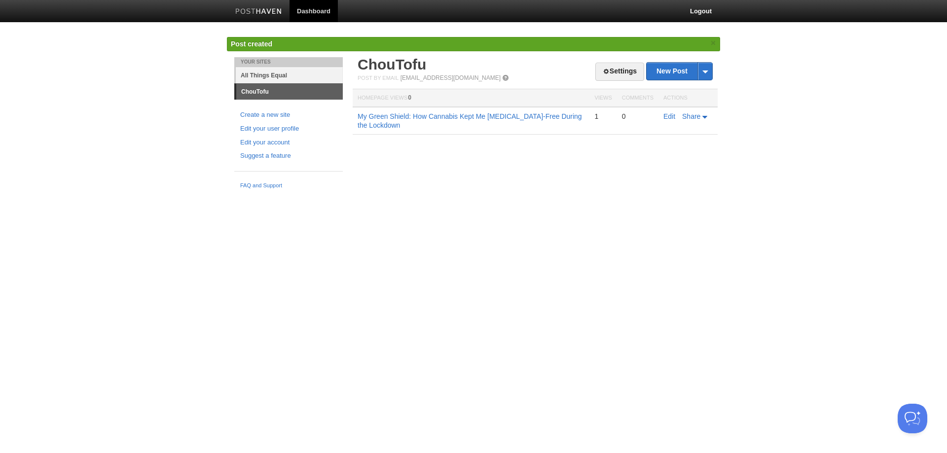
click at [256, 73] on link "All Things Equal" at bounding box center [289, 75] width 107 height 16
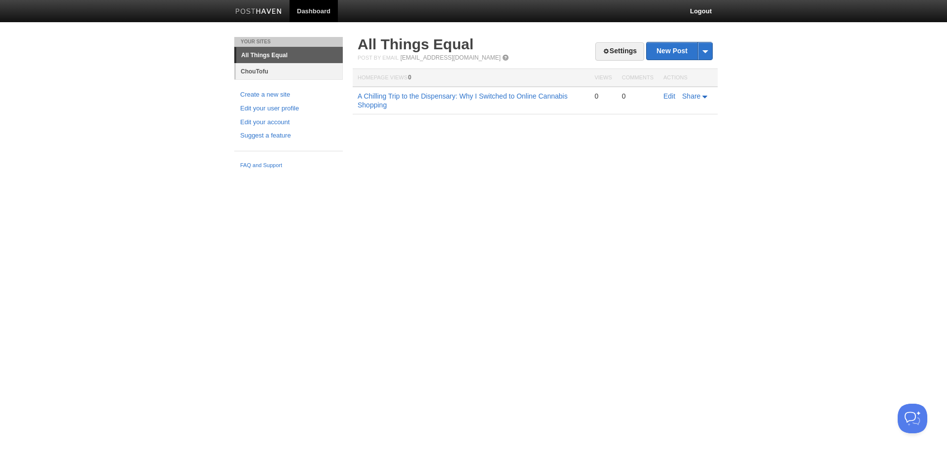
click at [265, 75] on link "ChouTofu" at bounding box center [289, 71] width 107 height 16
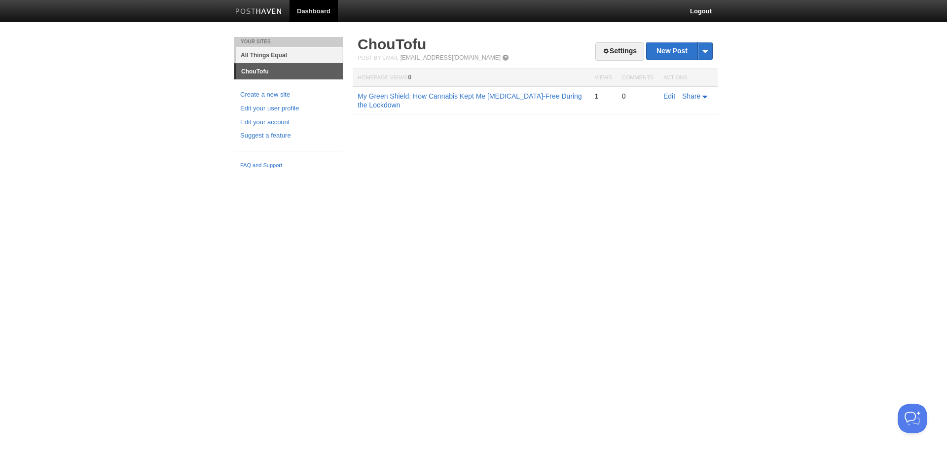
click at [279, 53] on link "All Things Equal" at bounding box center [289, 55] width 107 height 16
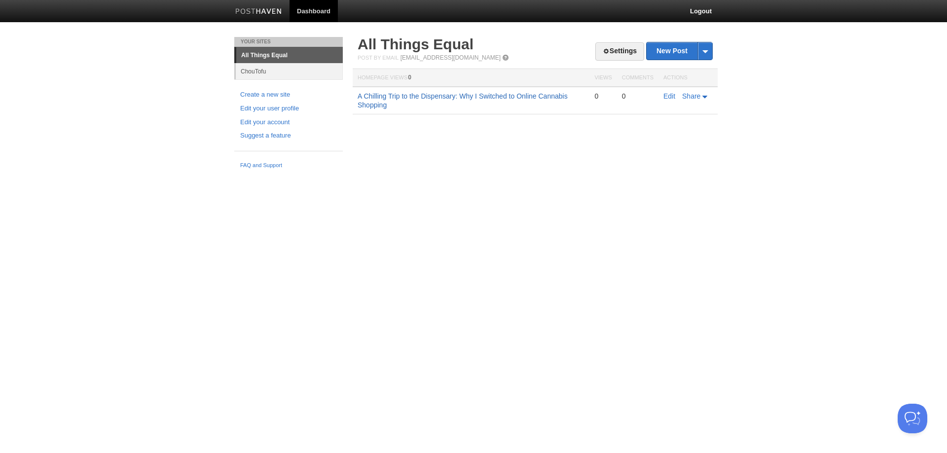
click at [398, 95] on link "A Chilling Trip to the Dispensary: Why I Switched to Online Cannabis Shopping" at bounding box center [463, 100] width 210 height 17
